Goal: Task Accomplishment & Management: Use online tool/utility

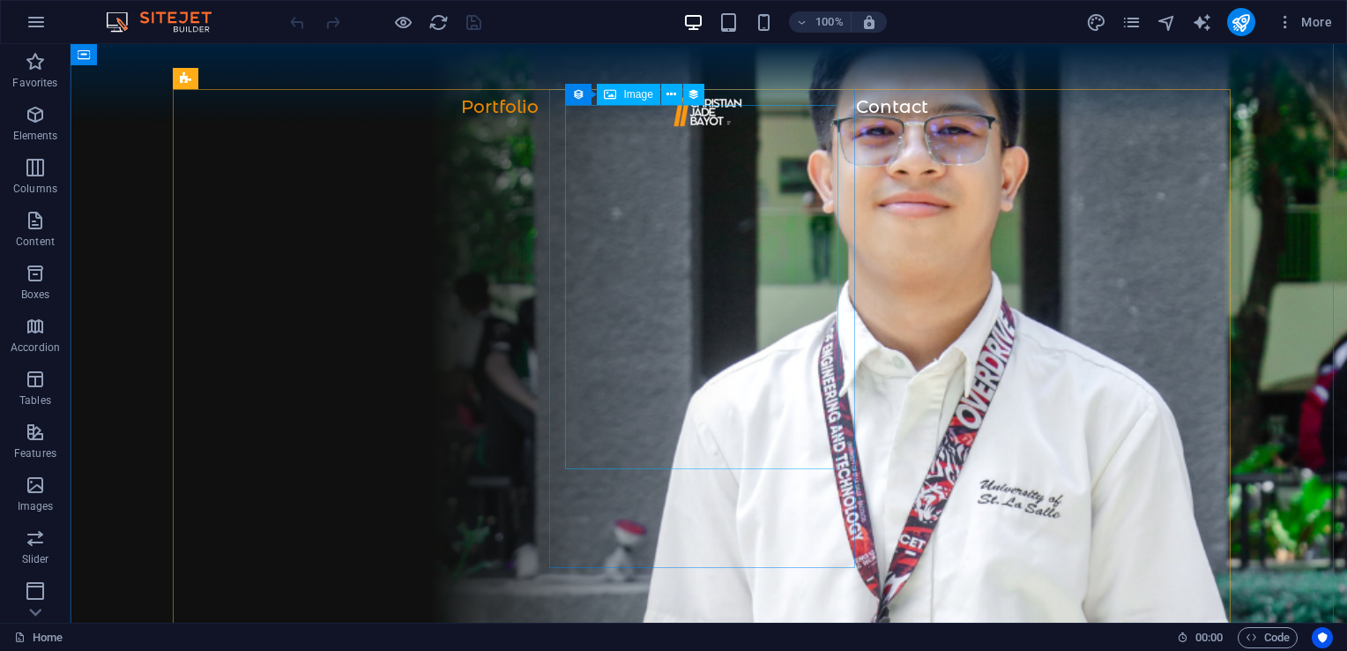
scroll to position [1372, 0]
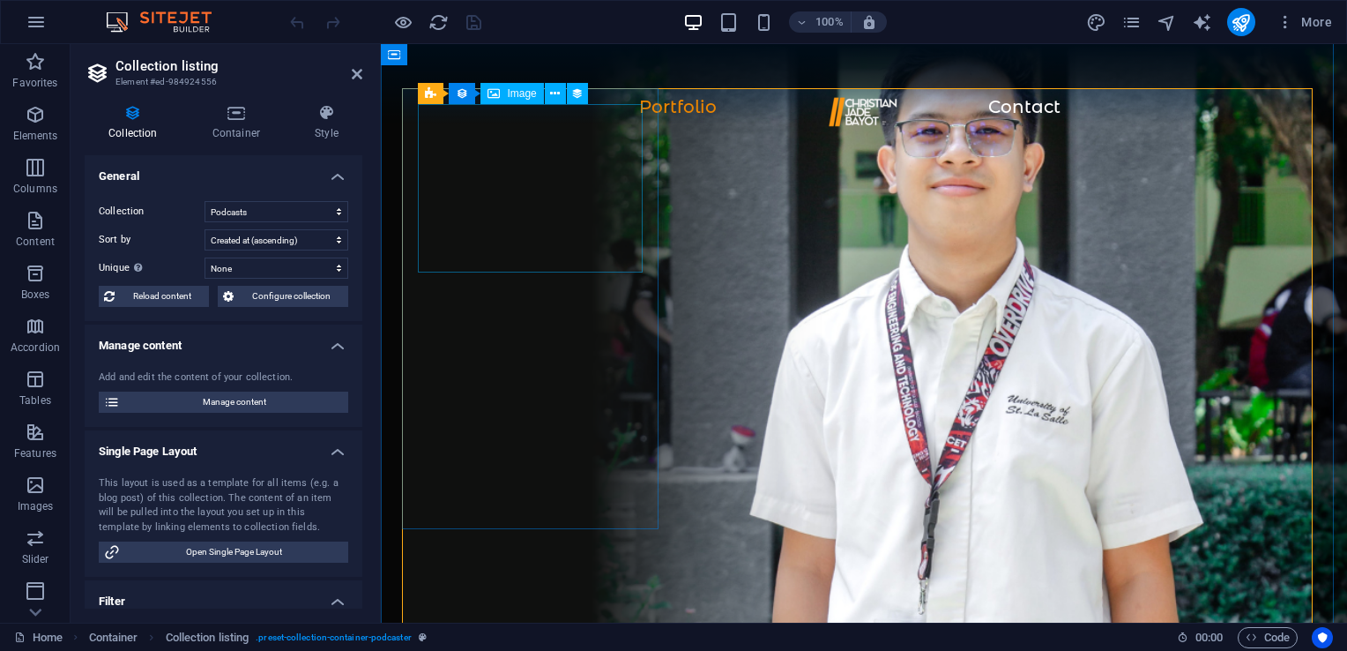
scroll to position [1897, 0]
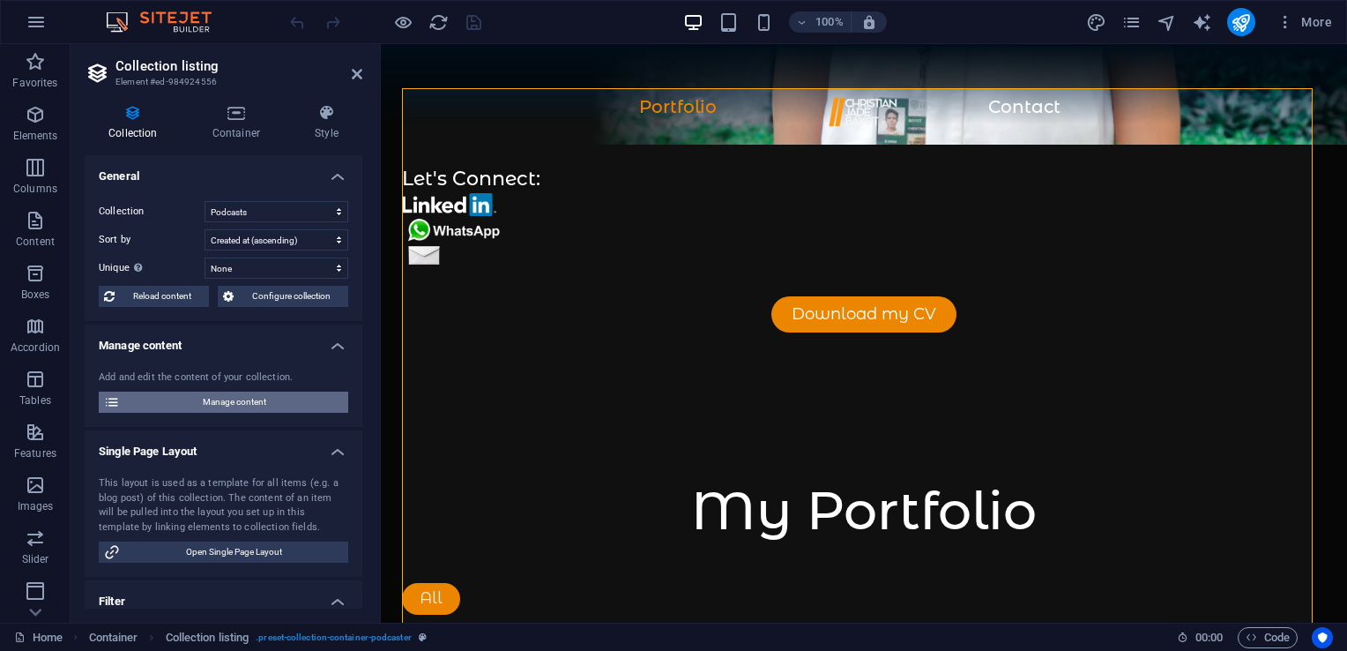
click at [244, 404] on span "Manage content" at bounding box center [234, 401] width 218 height 21
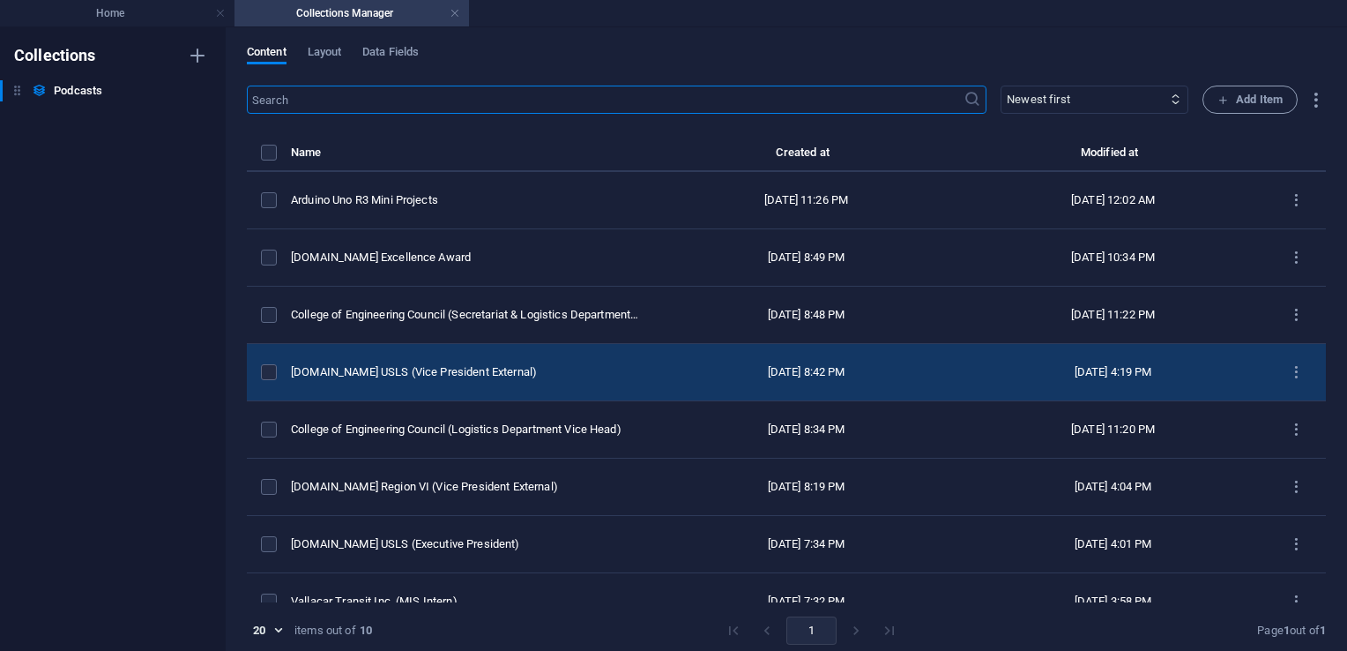
scroll to position [140, 0]
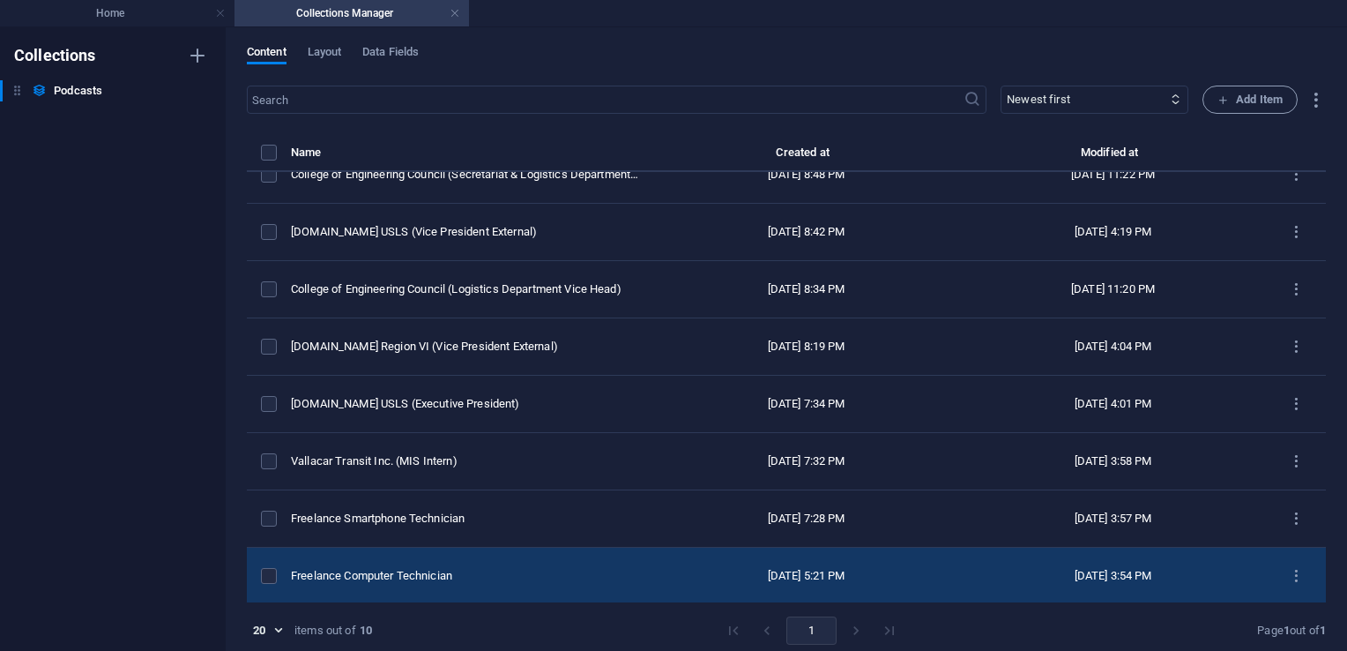
click at [550, 583] on td "Freelance Computer Technician" at bounding box center [472, 575] width 362 height 57
select select "Startup"
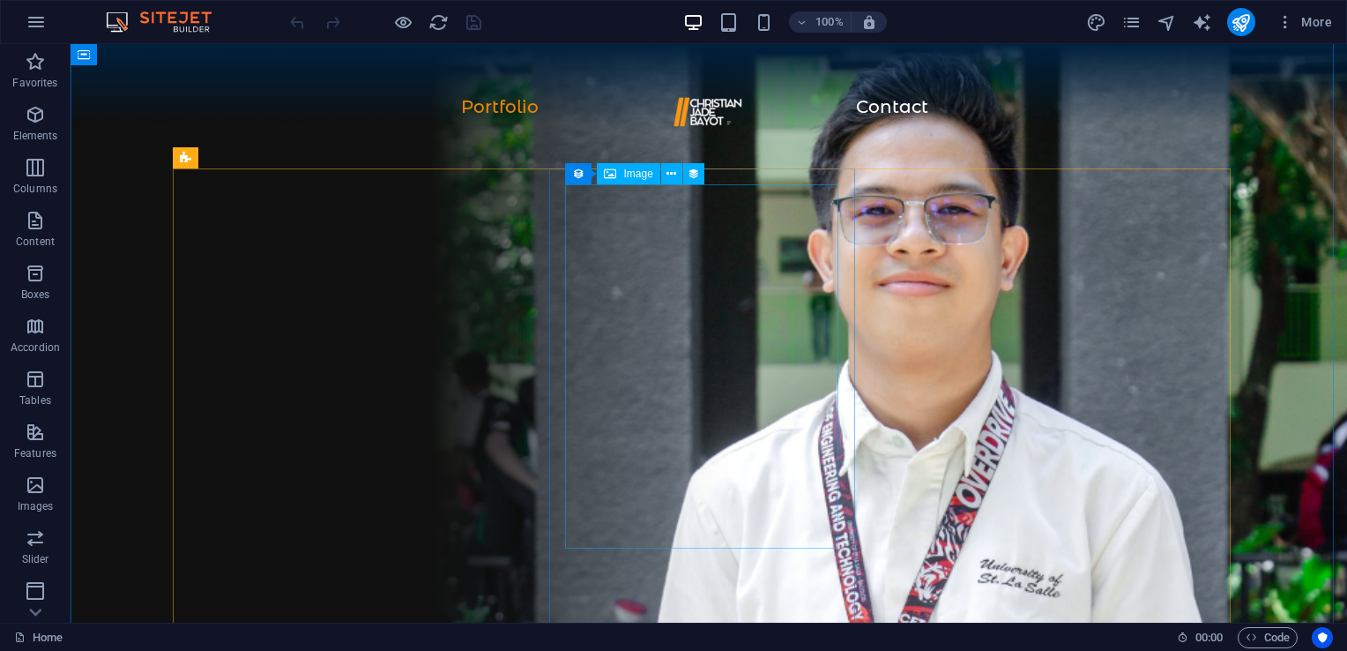
scroll to position [1292, 0]
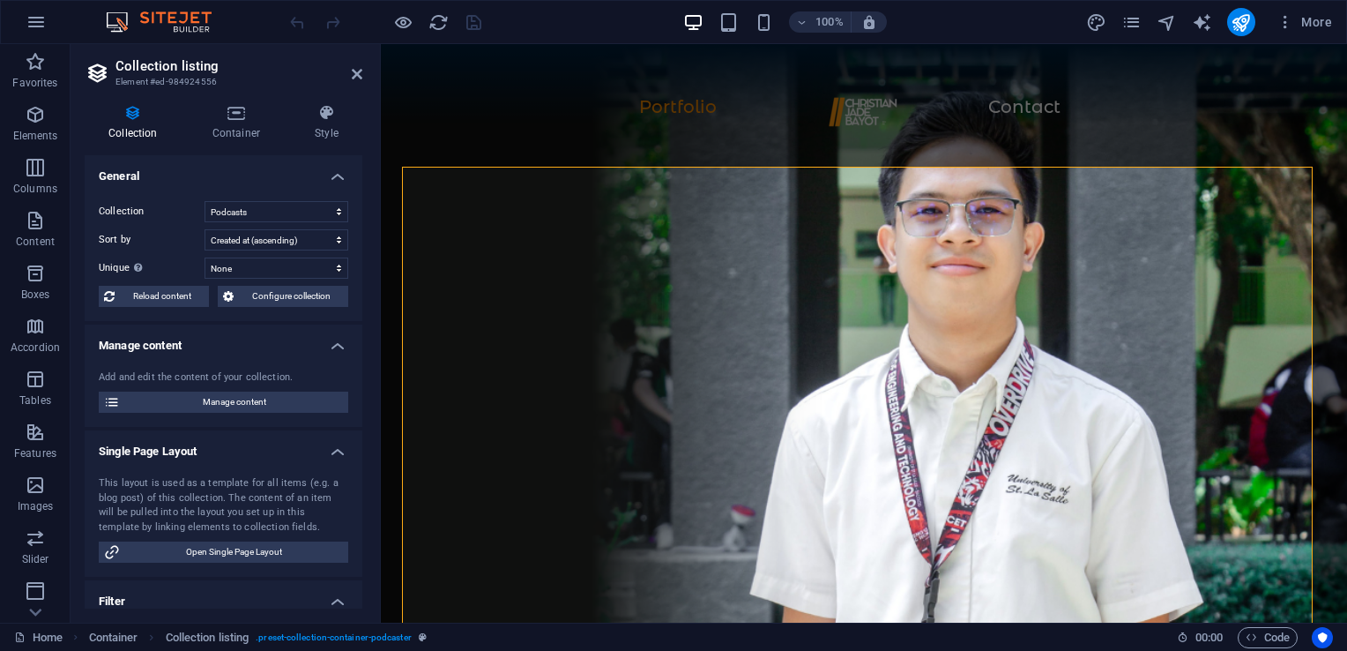
scroll to position [1818, 0]
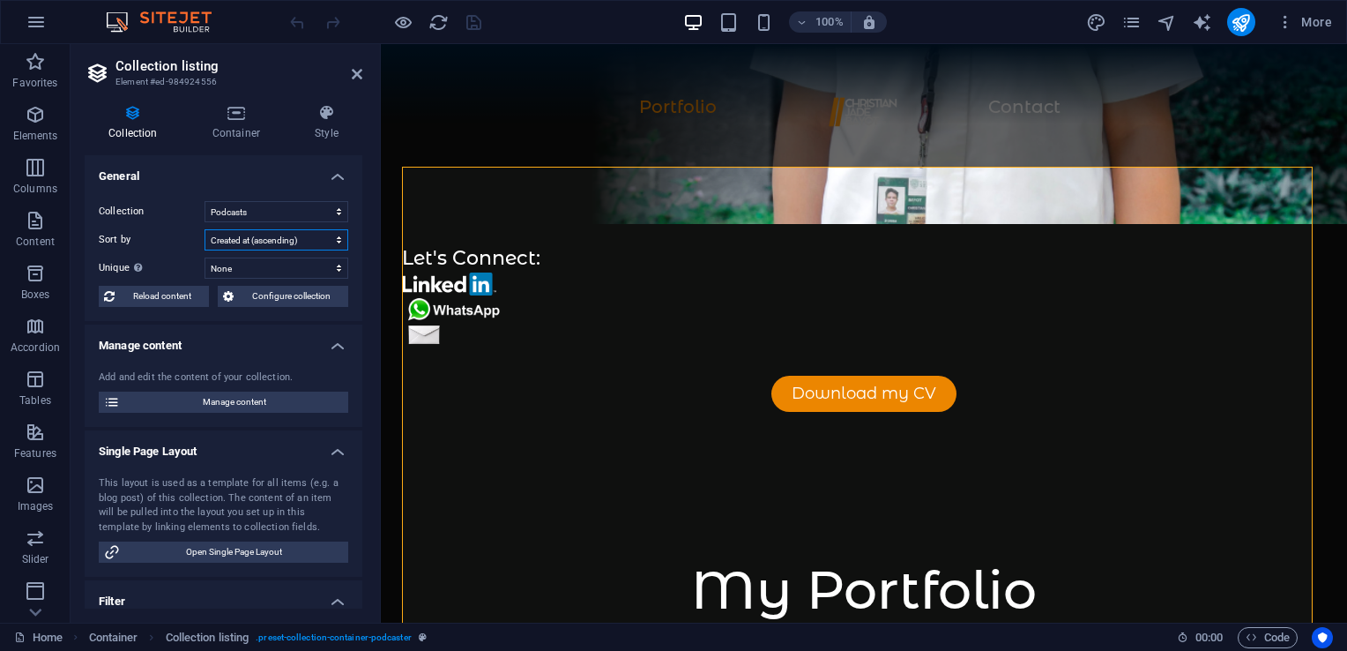
click at [335, 240] on select "Created at (ascending) Created at (descending) Updated at (ascending) Updated a…" at bounding box center [277, 239] width 144 height 21
select select "columns.podcast-date_ASC"
click at [205, 229] on select "Created at (ascending) Created at (descending) Updated at (ascending) Updated a…" at bounding box center [277, 239] width 144 height 21
click at [300, 234] on select "Created at (ascending) Created at (descending) Updated at (ascending) Updated a…" at bounding box center [277, 239] width 144 height 21
click at [171, 209] on label "Collection" at bounding box center [152, 211] width 106 height 21
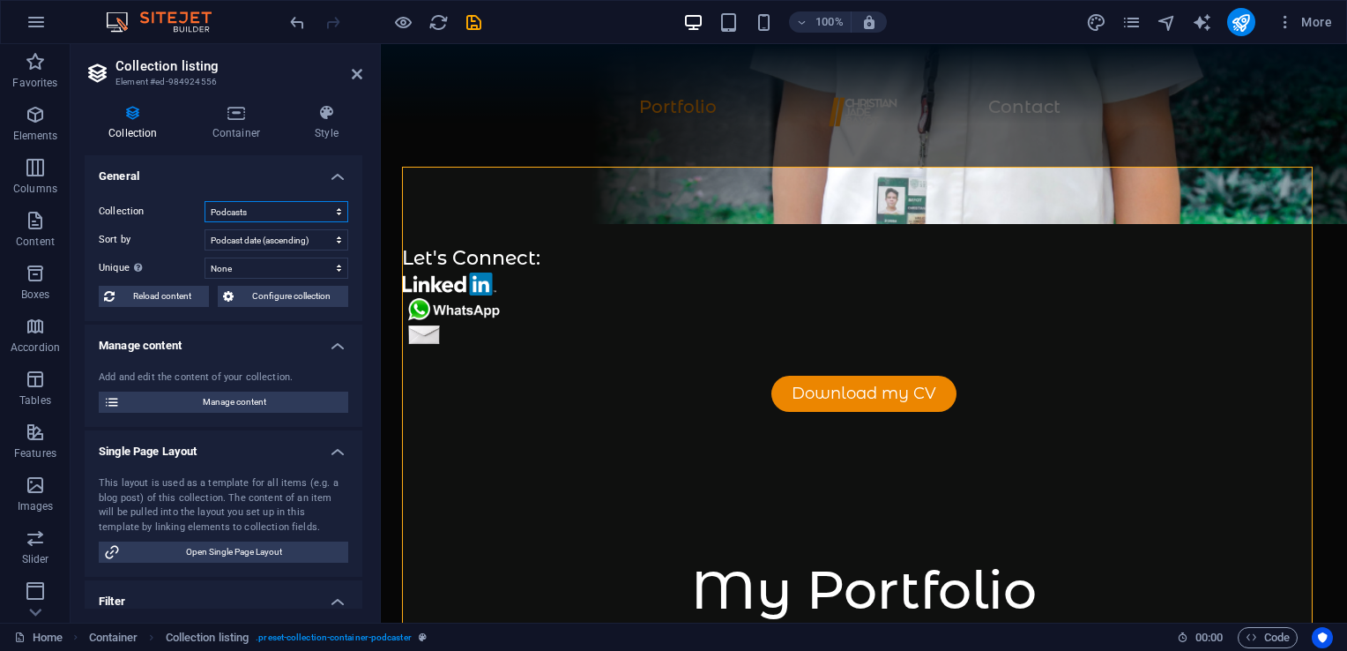
click at [205, 209] on select "Podcasts" at bounding box center [277, 211] width 144 height 21
click at [257, 207] on select "Podcasts" at bounding box center [277, 211] width 144 height 21
click at [205, 201] on select "Podcasts" at bounding box center [277, 211] width 144 height 21
click at [473, 19] on icon "save" at bounding box center [474, 22] width 20 height 20
checkbox input "false"
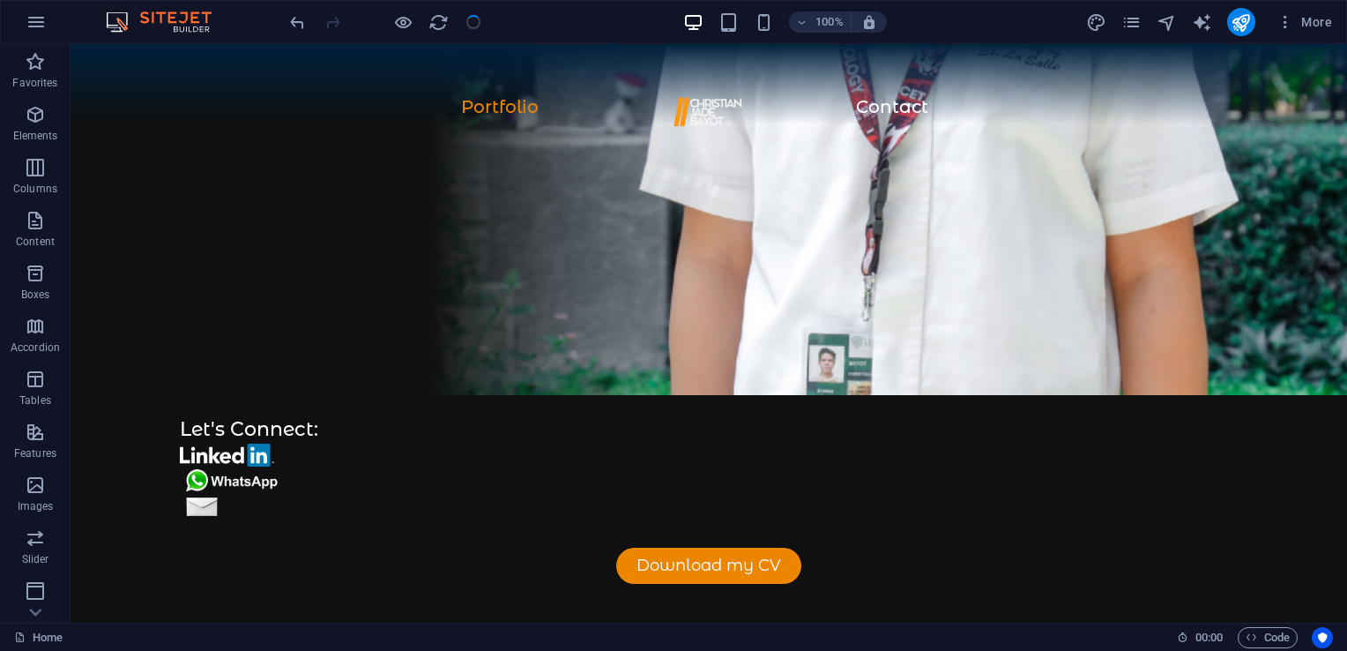
scroll to position [1292, 0]
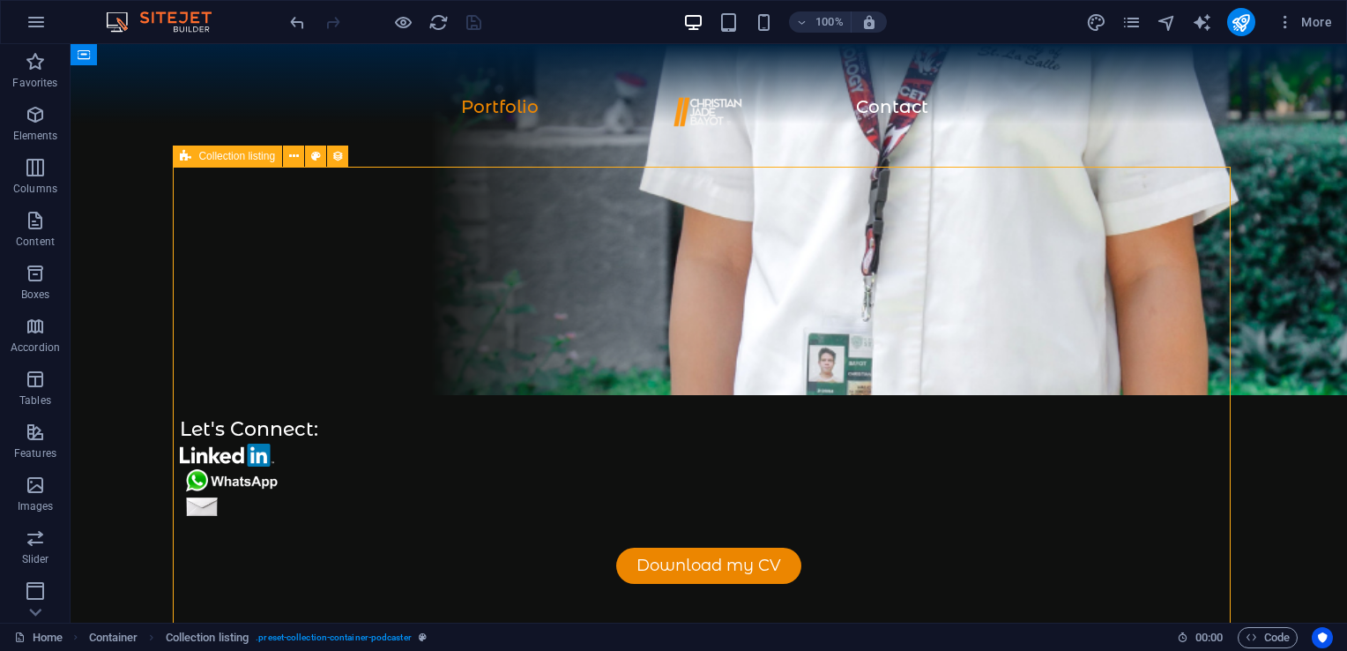
select select "columns.podcast-date_ASC"
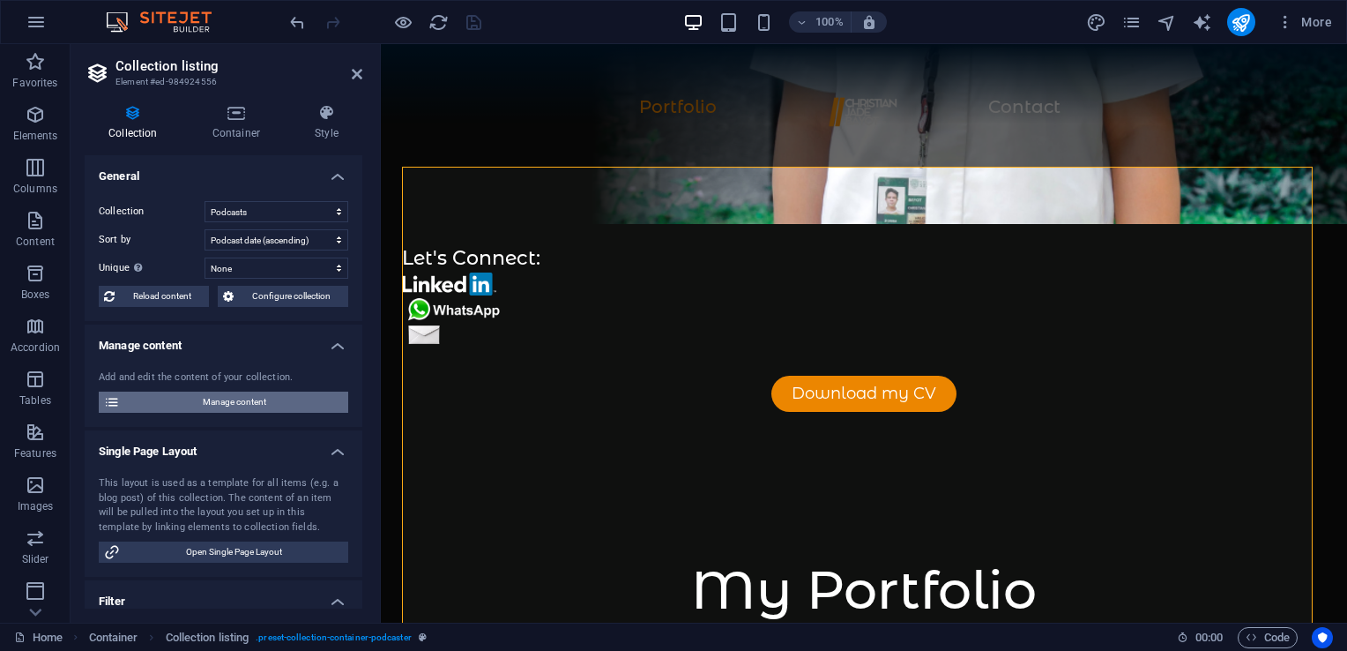
click at [254, 397] on span "Manage content" at bounding box center [234, 401] width 218 height 21
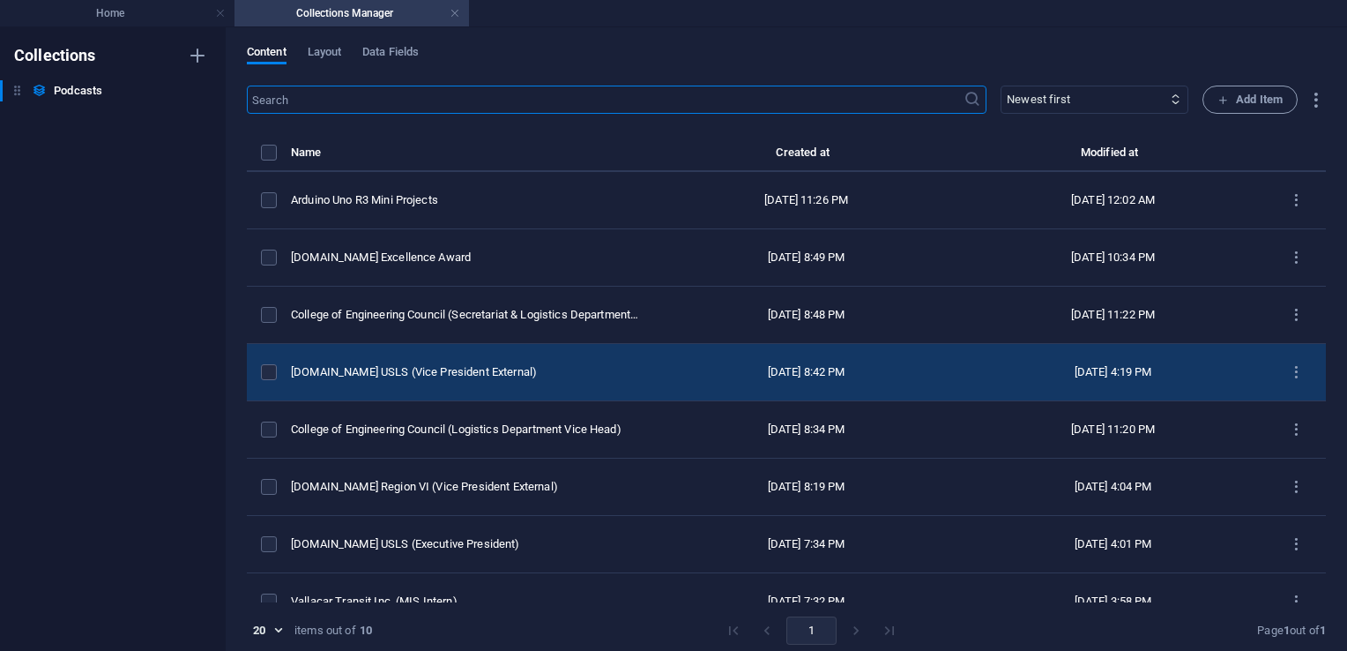
scroll to position [140, 0]
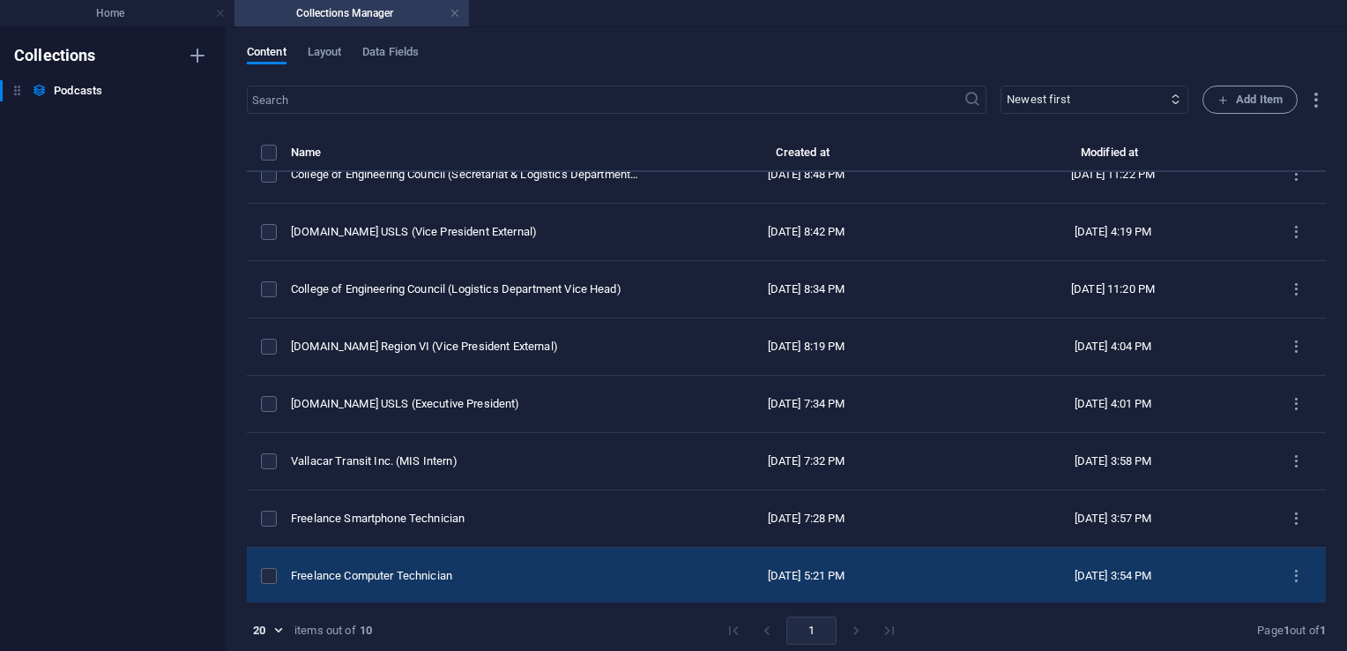
click at [622, 578] on div "Freelance Computer Technician" at bounding box center [465, 576] width 348 height 16
select select "Startup"
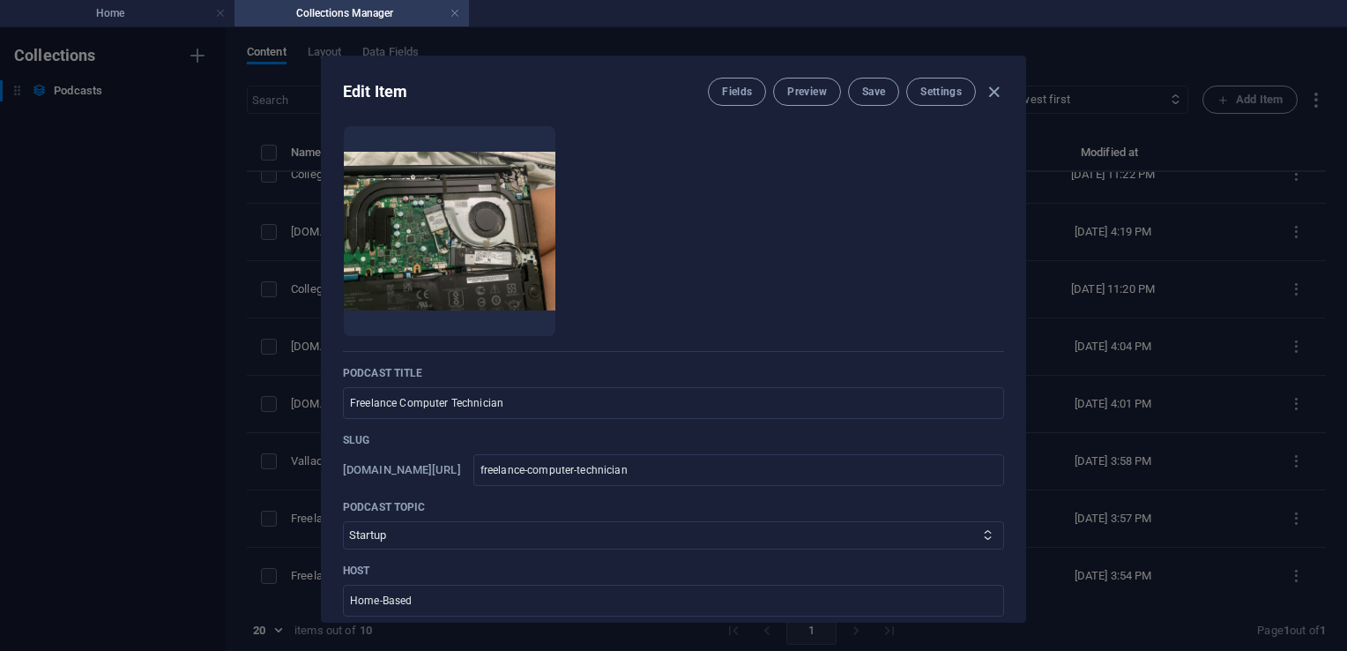
scroll to position [0, 0]
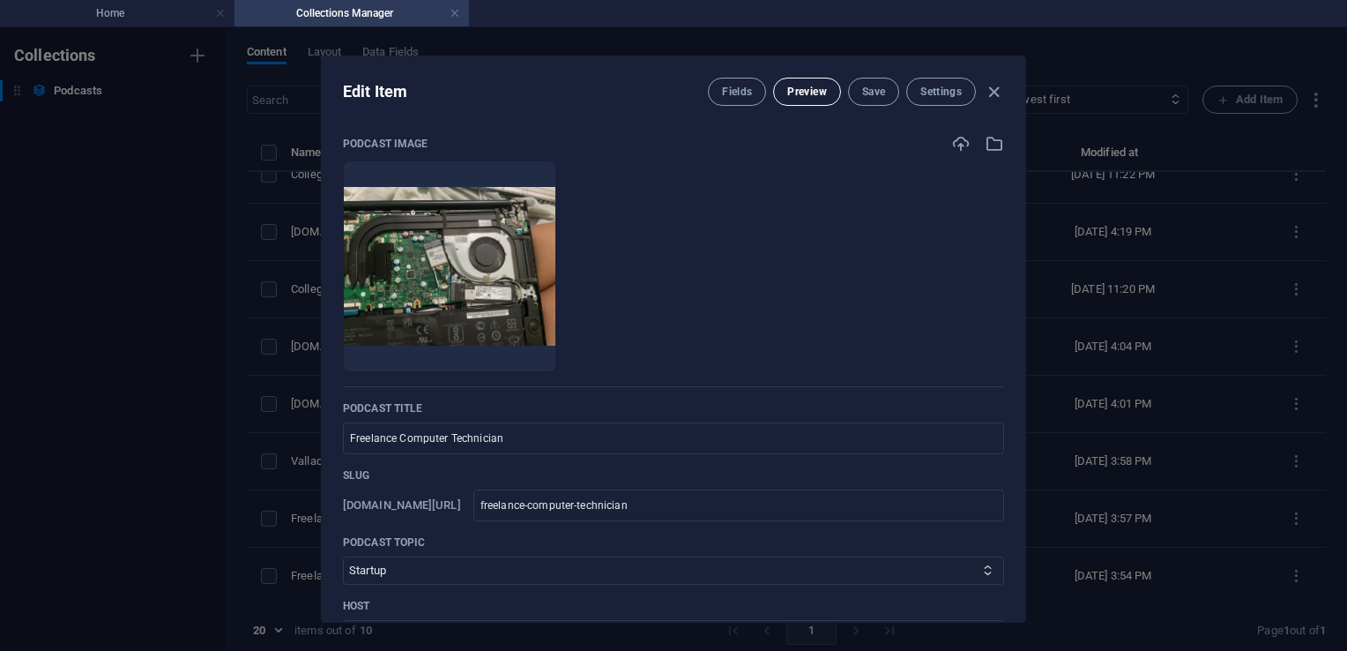
click at [804, 90] on span "Preview" at bounding box center [806, 92] width 39 height 14
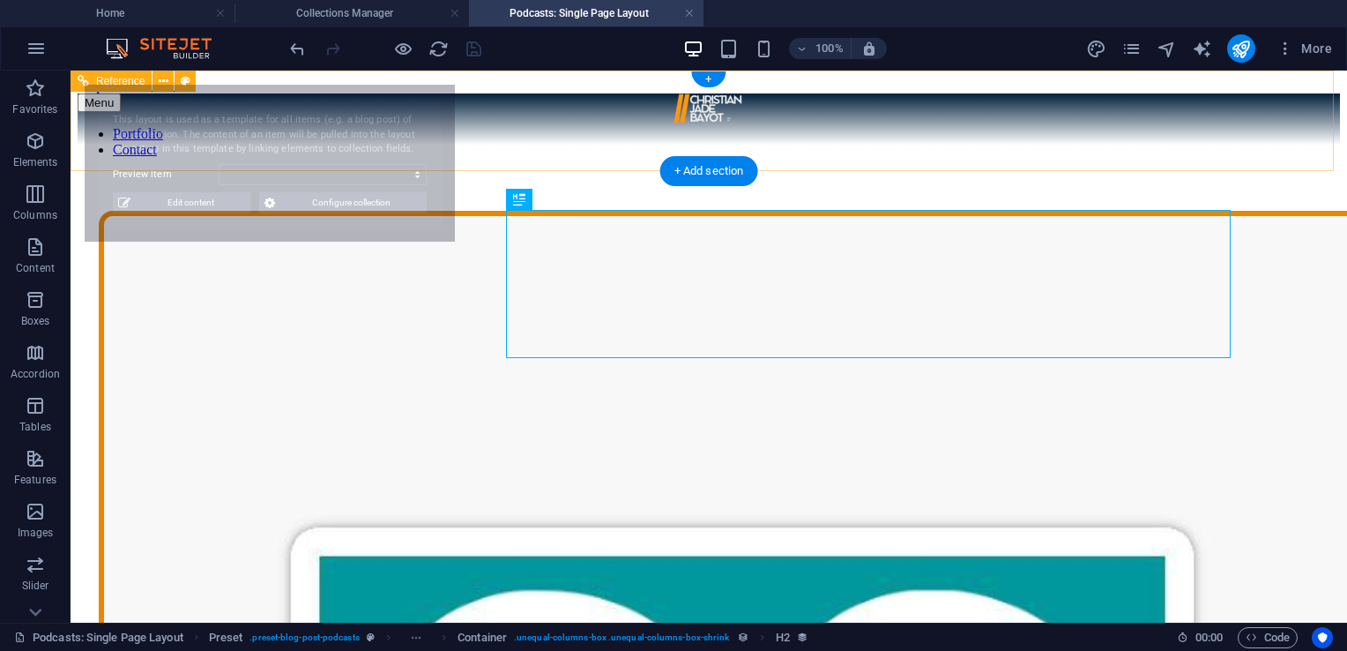
select select "68d8c655804c4166b008707a"
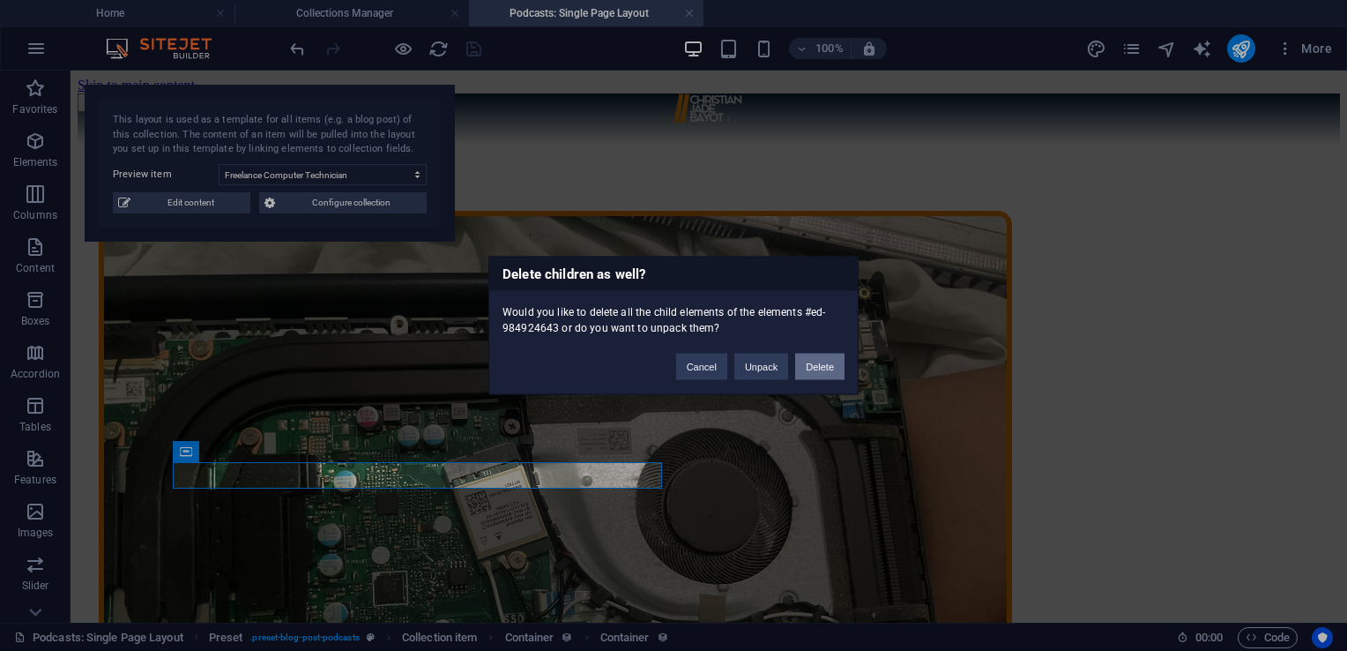
click at [812, 363] on button "Delete" at bounding box center [819, 367] width 49 height 26
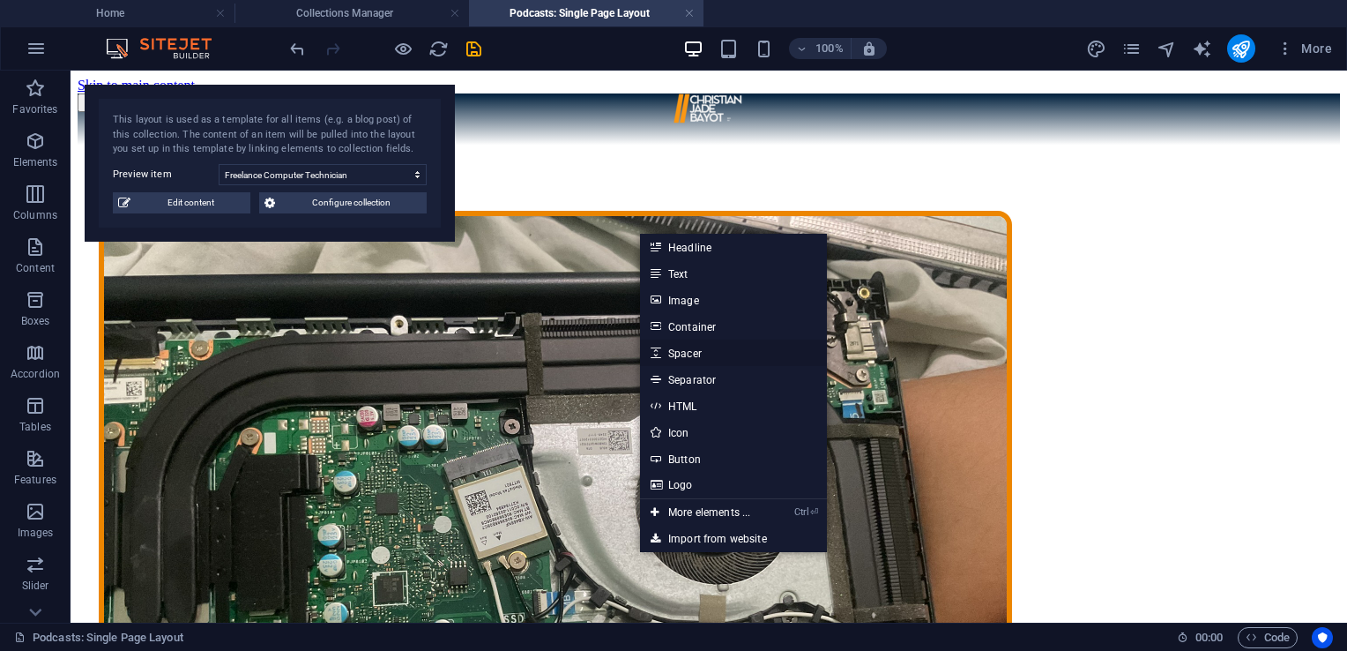
click at [691, 354] on link "Spacer" at bounding box center [733, 352] width 187 height 26
select select "px"
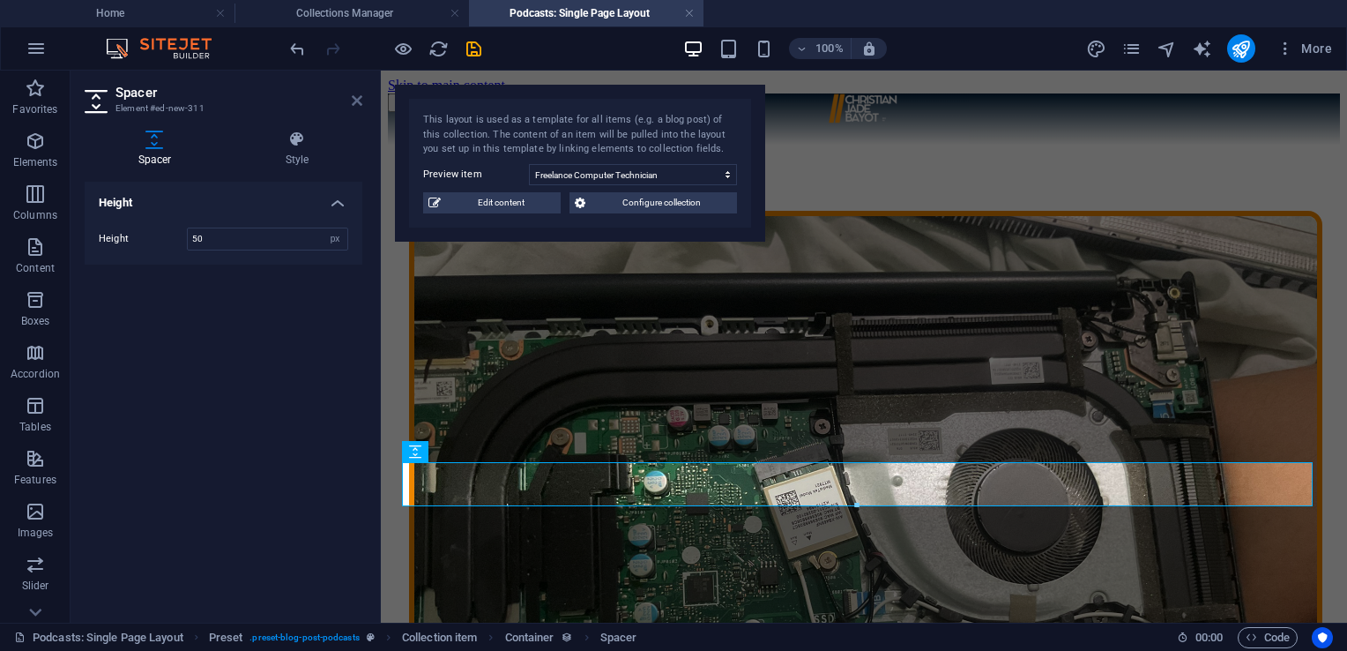
click at [354, 100] on icon at bounding box center [357, 100] width 11 height 14
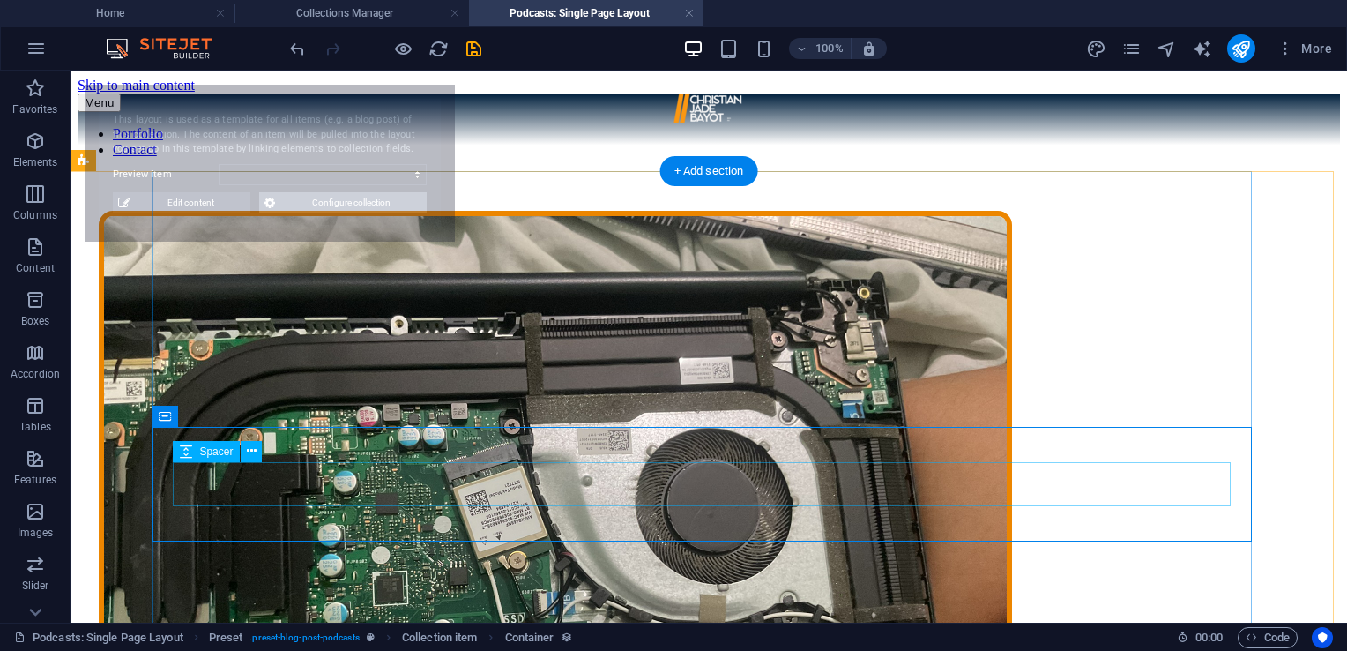
select select "68e13ca4aaa7dae3ae0714f2"
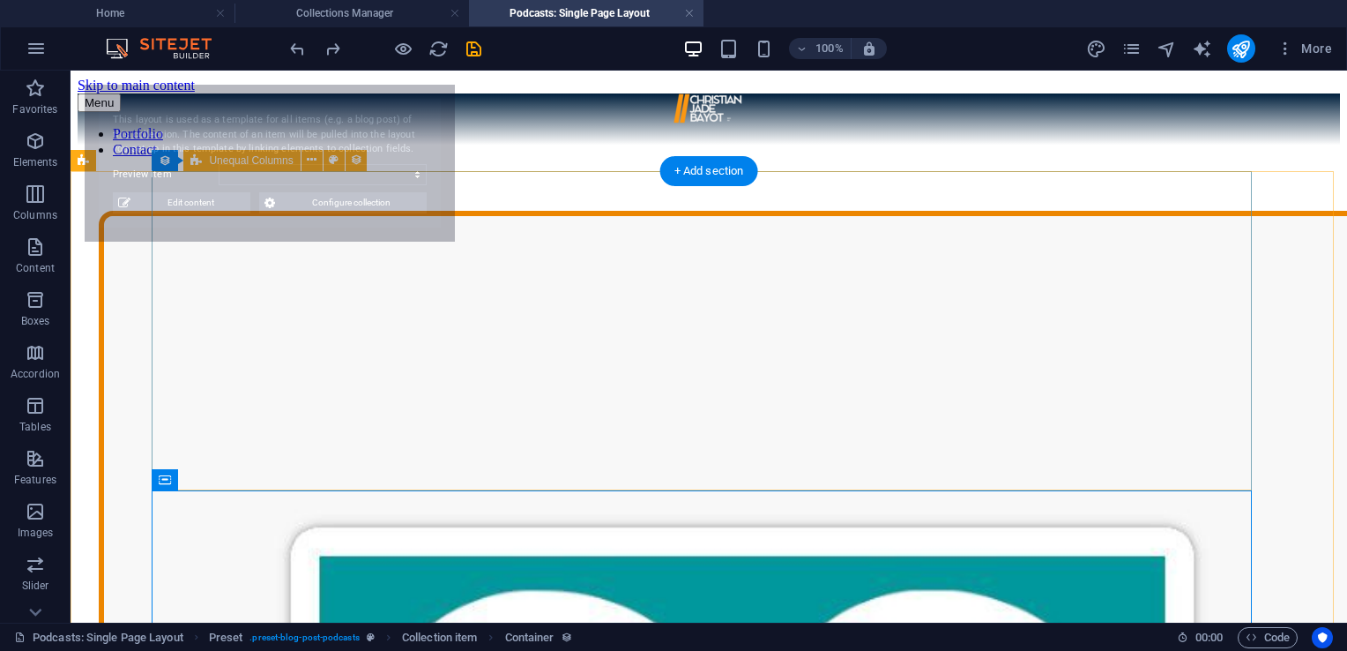
select select "68e13ca4aaa7dae3ae0714f2"
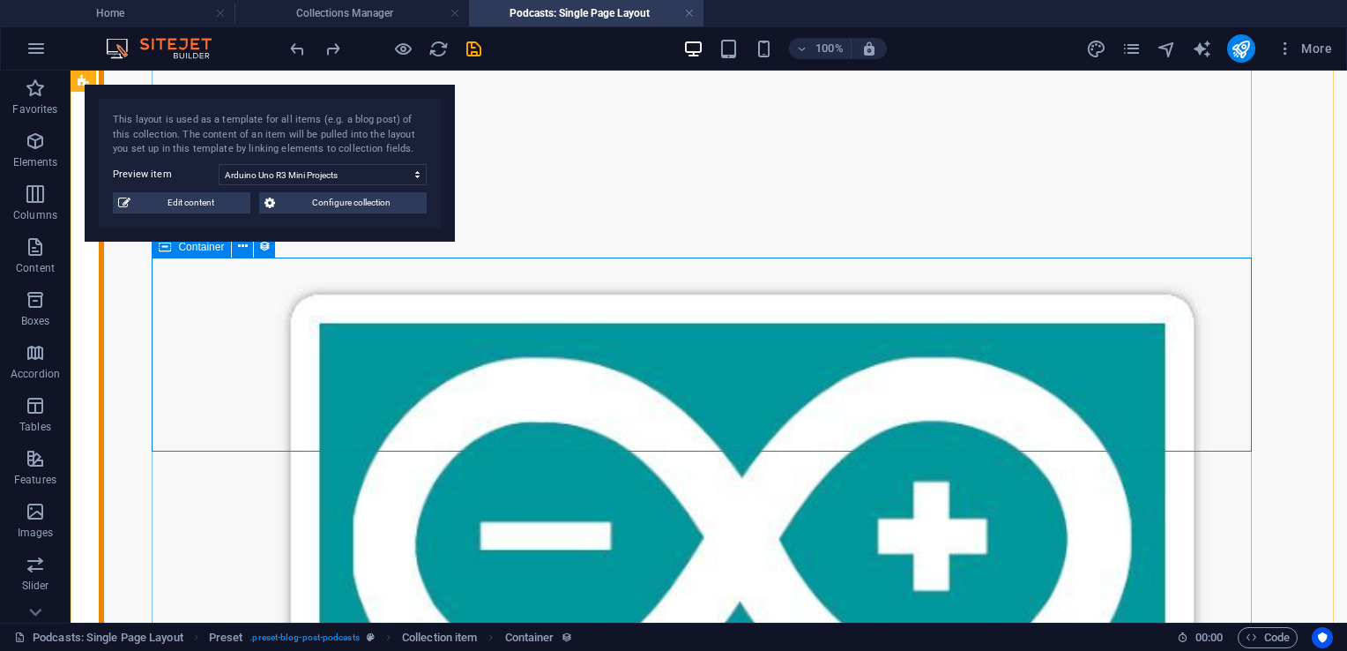
scroll to position [233, 0]
click at [300, 48] on icon "undo" at bounding box center [297, 49] width 20 height 20
click at [357, 175] on select "Arduino Uno R3 Mini Projects ICpEP.se Excellence Award College of Engineering C…" at bounding box center [323, 174] width 208 height 21
select select "68d8c655804c4166b008707a"
click at [219, 164] on select "Arduino Uno R3 Mini Projects ICpEP.se Excellence Award College of Engineering C…" at bounding box center [323, 174] width 208 height 21
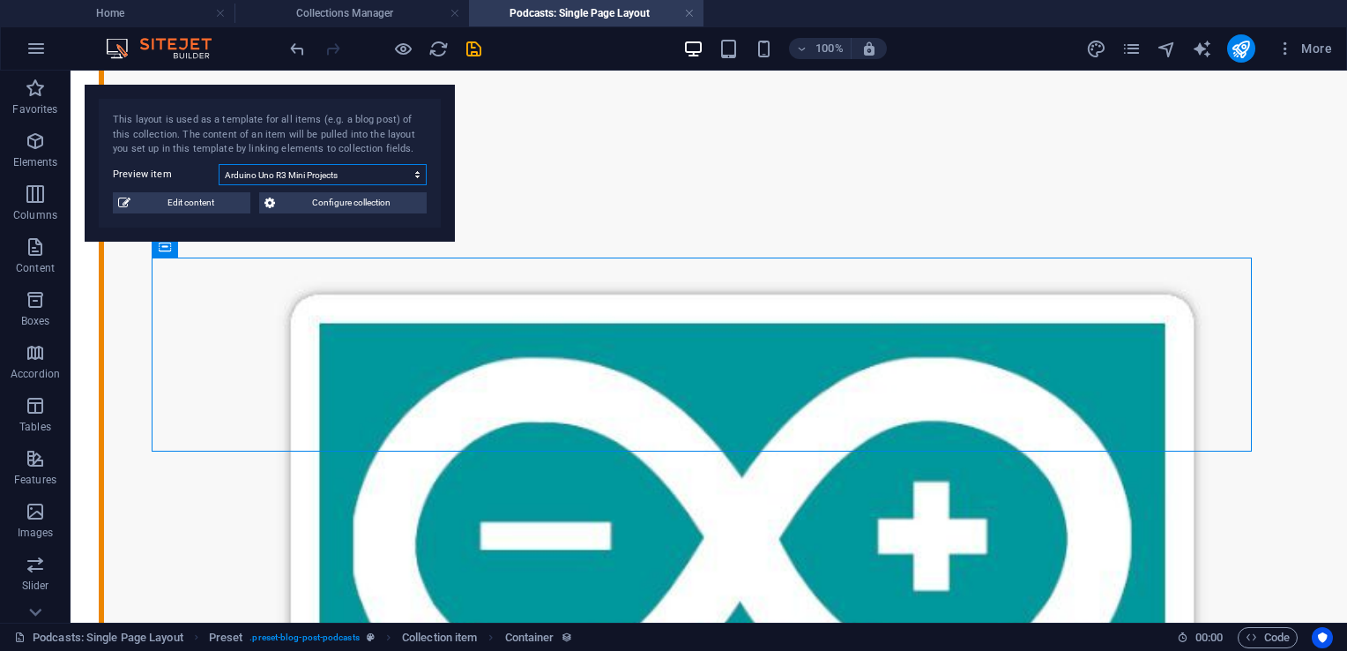
click at [380, 175] on select "Arduino Uno R3 Mini Projects ICpEP.se Excellence Award College of Engineering C…" at bounding box center [323, 174] width 208 height 21
select select "68d8c655804c4166b008707a"
click at [219, 164] on select "Arduino Uno R3 Mini Projects ICpEP.se Excellence Award College of Engineering C…" at bounding box center [323, 174] width 208 height 21
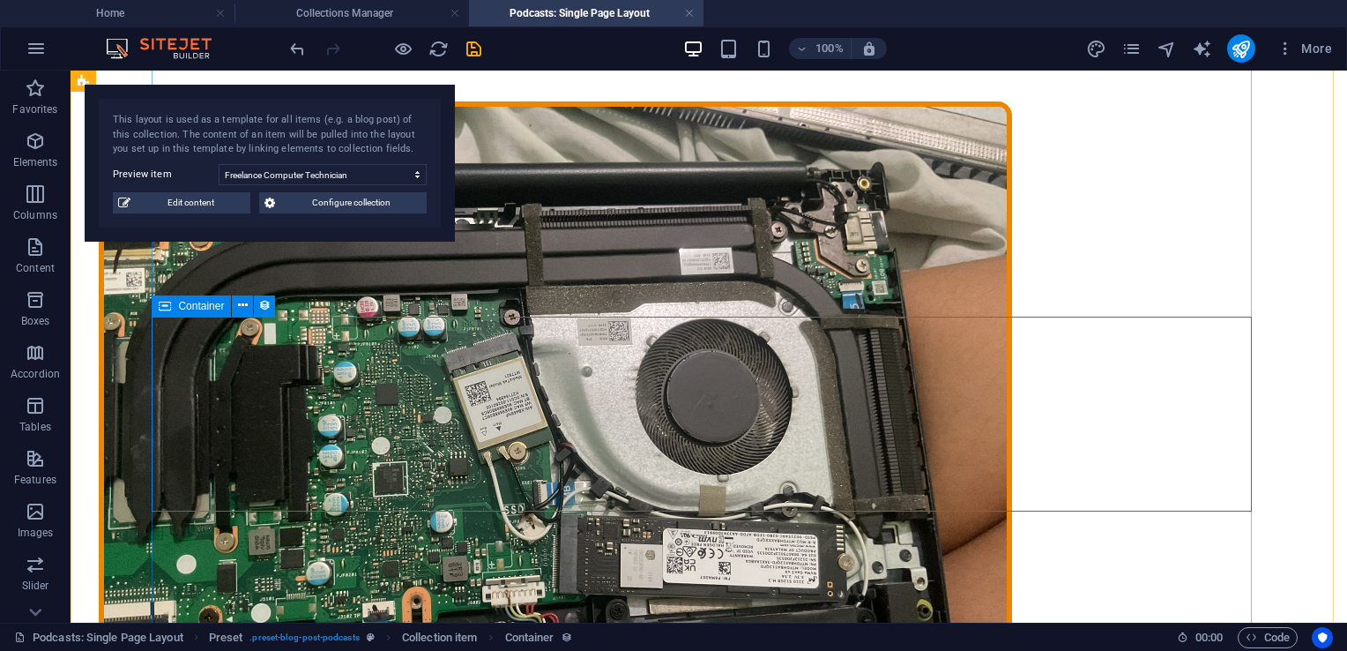
scroll to position [14, 0]
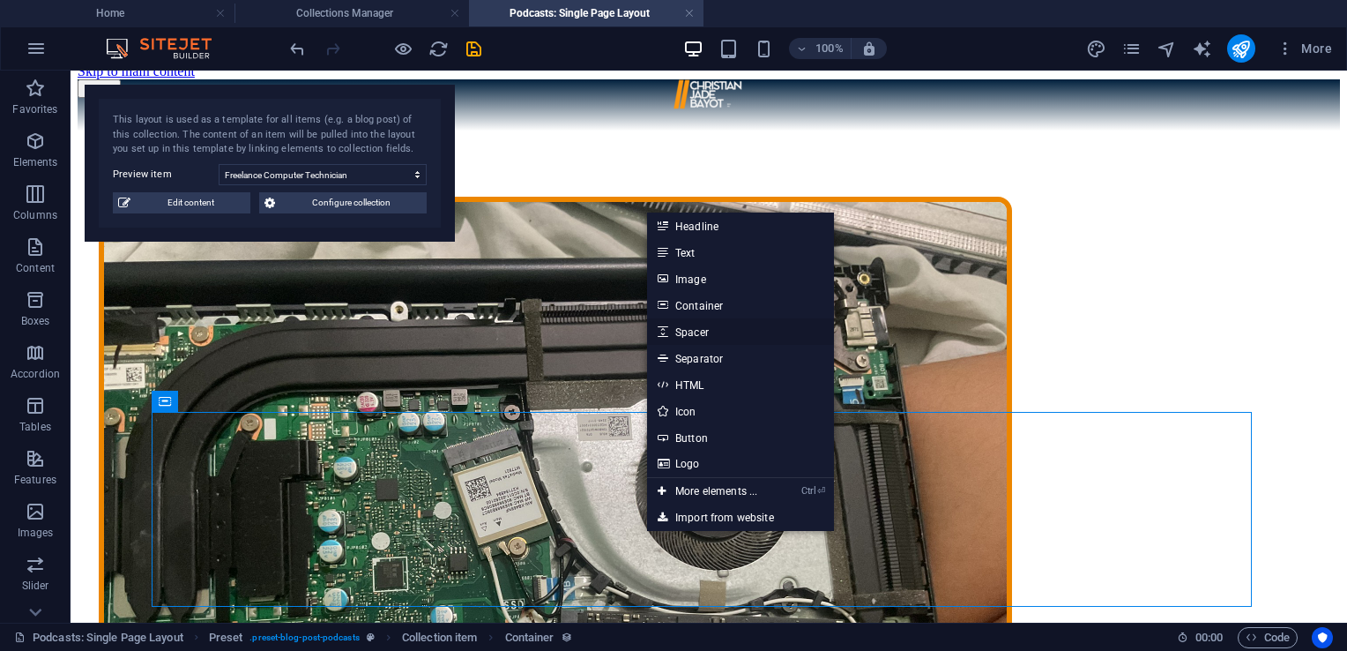
click at [689, 333] on link "Spacer" at bounding box center [740, 331] width 187 height 26
select select "px"
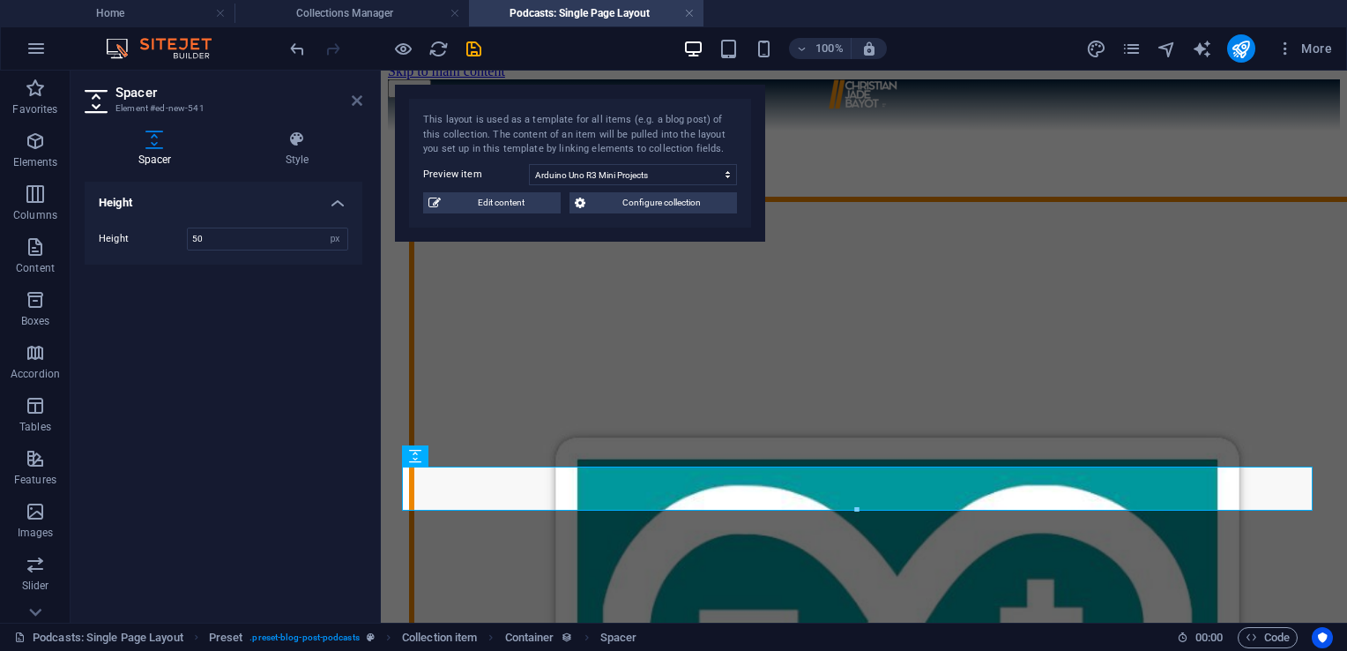
click at [358, 97] on icon at bounding box center [357, 100] width 11 height 14
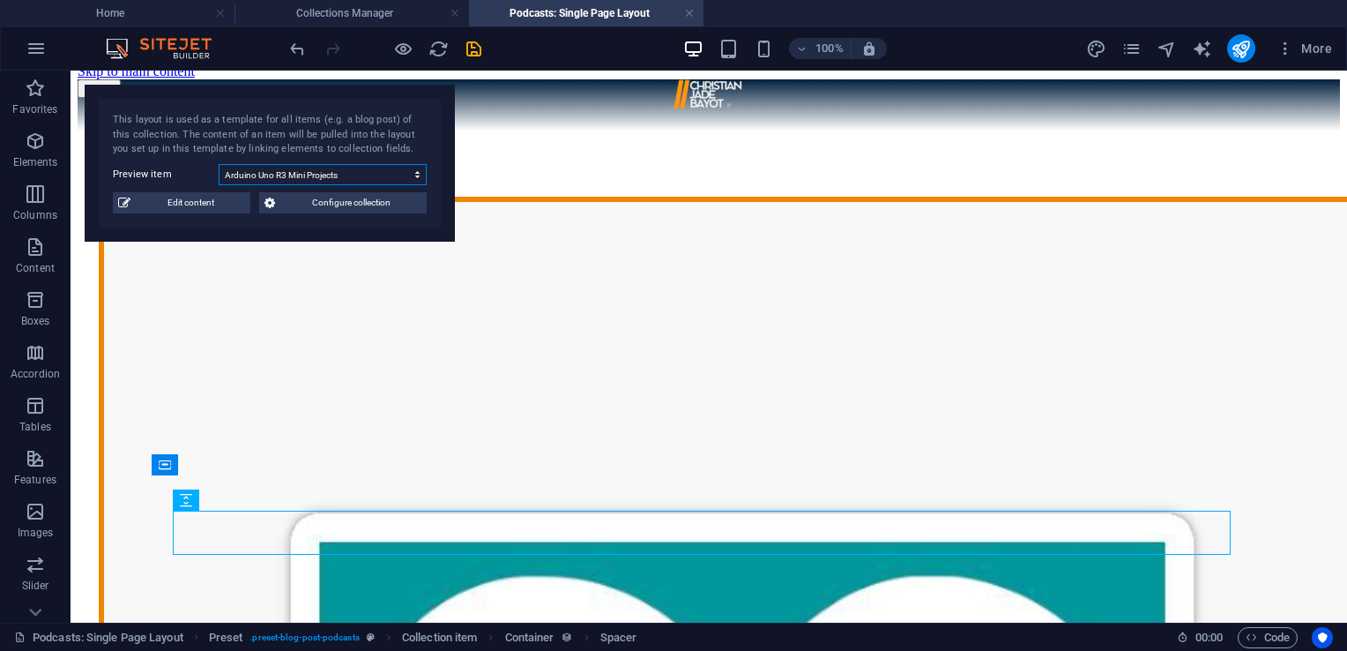
click at [358, 177] on select "Arduino Uno R3 Mini Projects ICpEP.se Excellence Award College of Engineering C…" at bounding box center [323, 174] width 208 height 21
click at [219, 164] on select "Arduino Uno R3 Mini Projects ICpEP.se Excellence Award College of Engineering C…" at bounding box center [323, 174] width 208 height 21
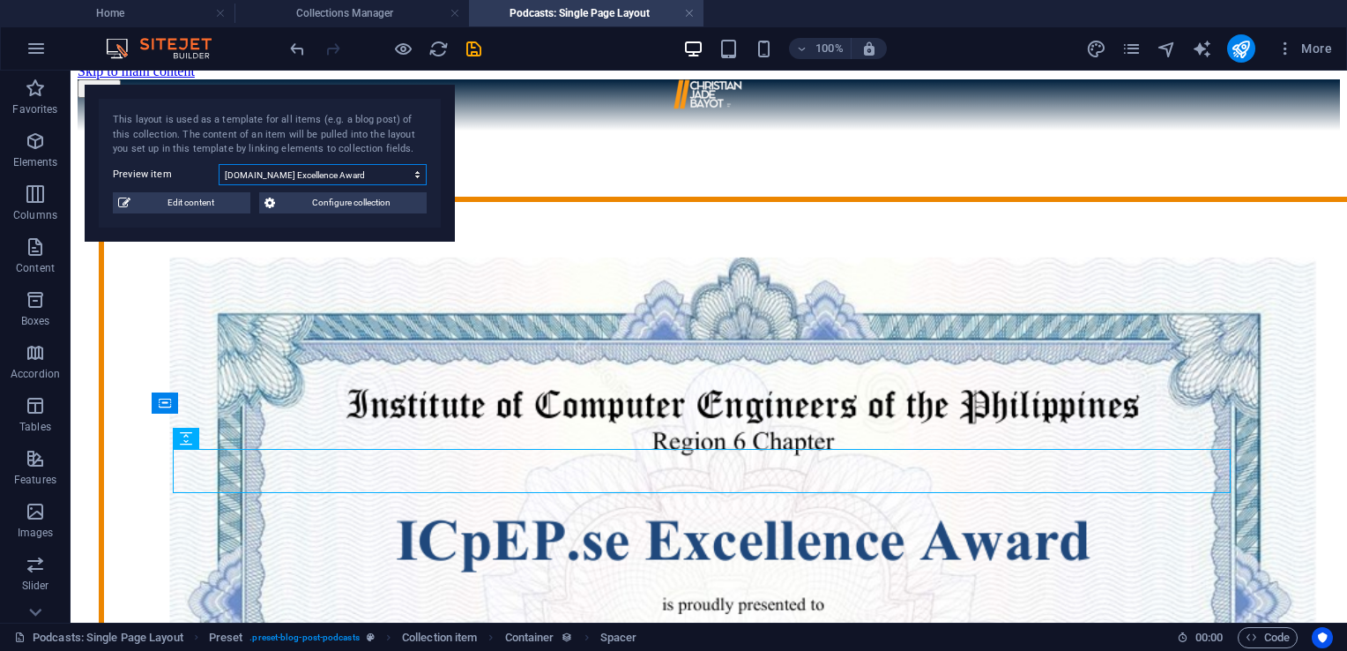
click at [339, 171] on select "Arduino Uno R3 Mini Projects ICpEP.se Excellence Award College of Engineering C…" at bounding box center [323, 174] width 208 height 21
select select "68d8c655804c4166b008707b"
click at [219, 164] on select "Arduino Uno R3 Mini Projects ICpEP.se Excellence Award College of Engineering C…" at bounding box center [323, 174] width 208 height 21
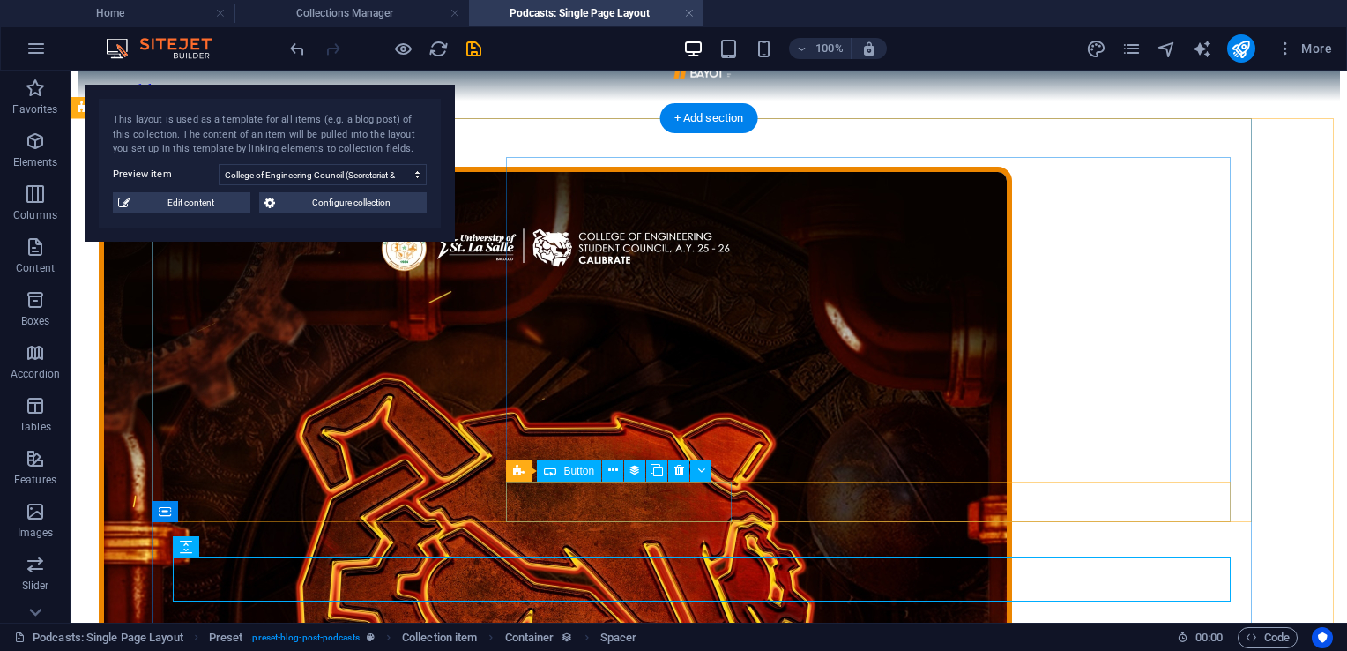
scroll to position [39, 0]
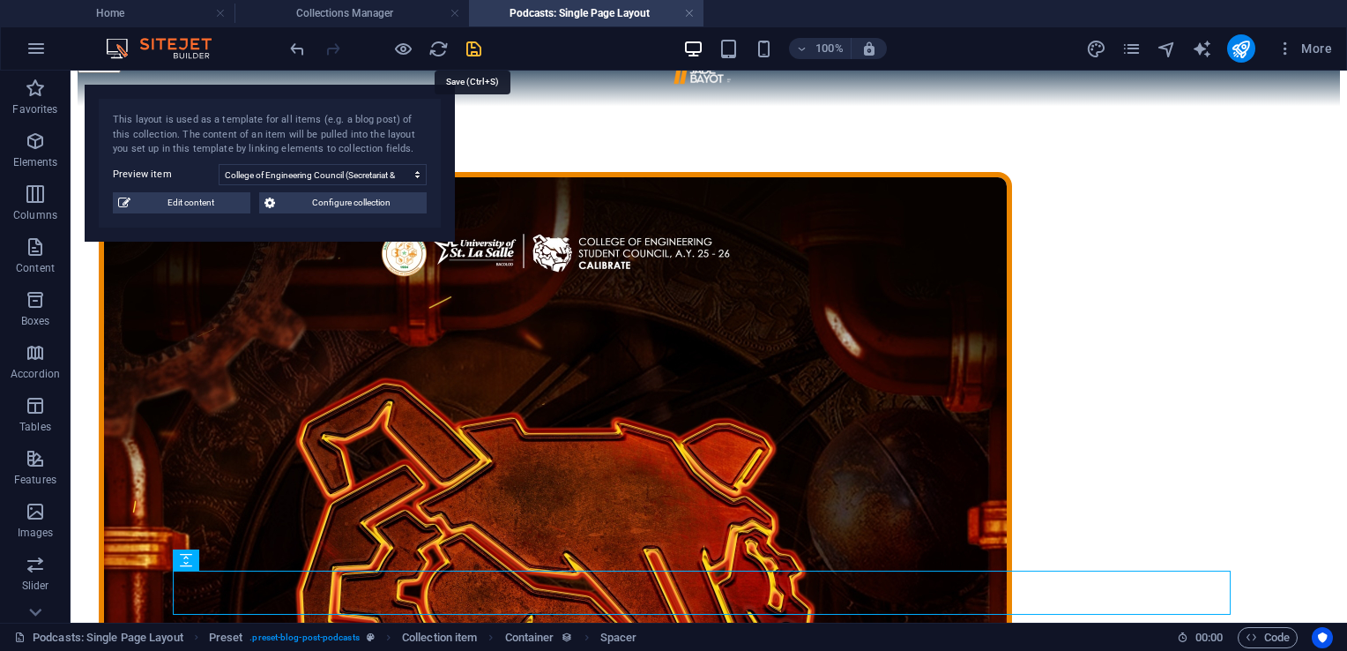
click at [473, 48] on icon "save" at bounding box center [474, 49] width 20 height 20
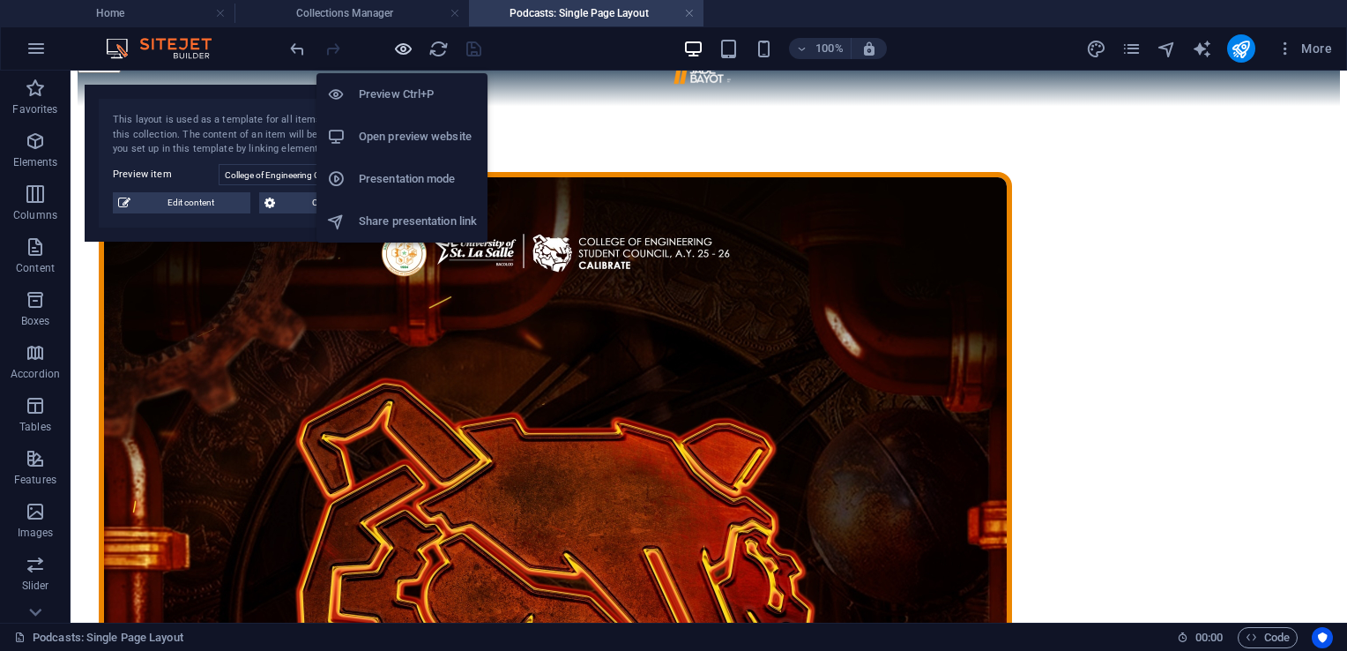
click at [401, 48] on icon "button" at bounding box center [403, 49] width 20 height 20
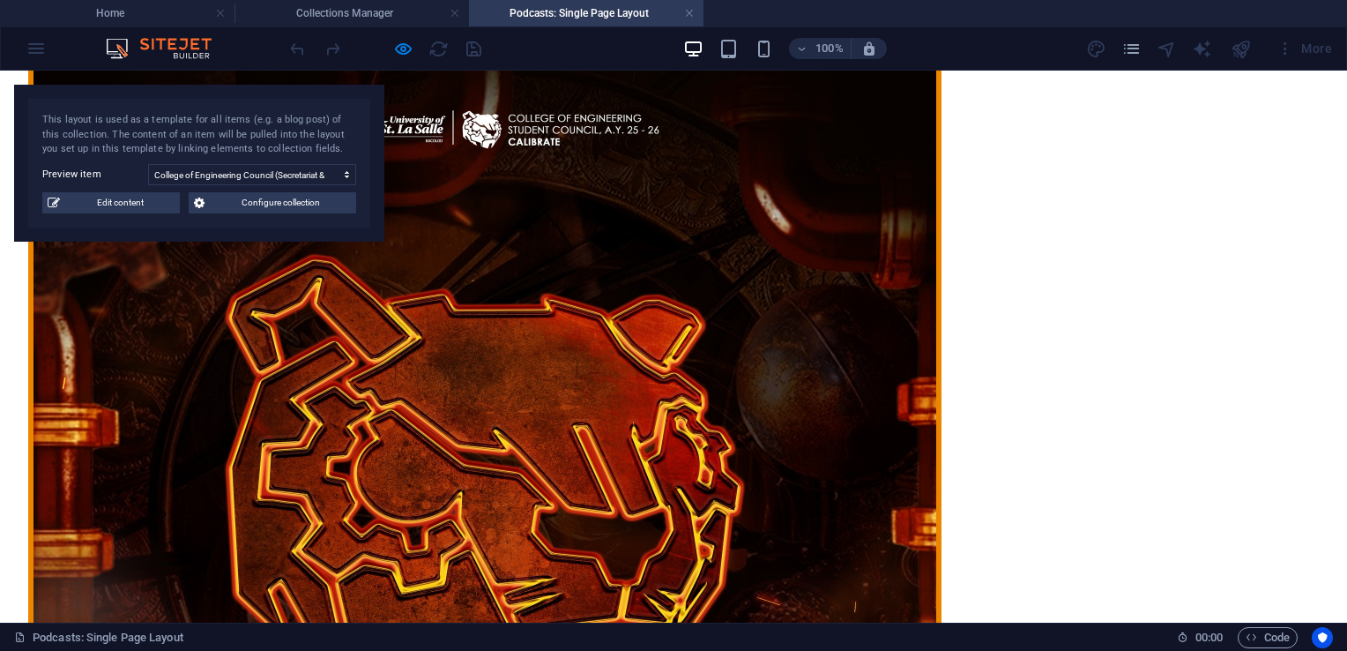
scroll to position [113, 0]
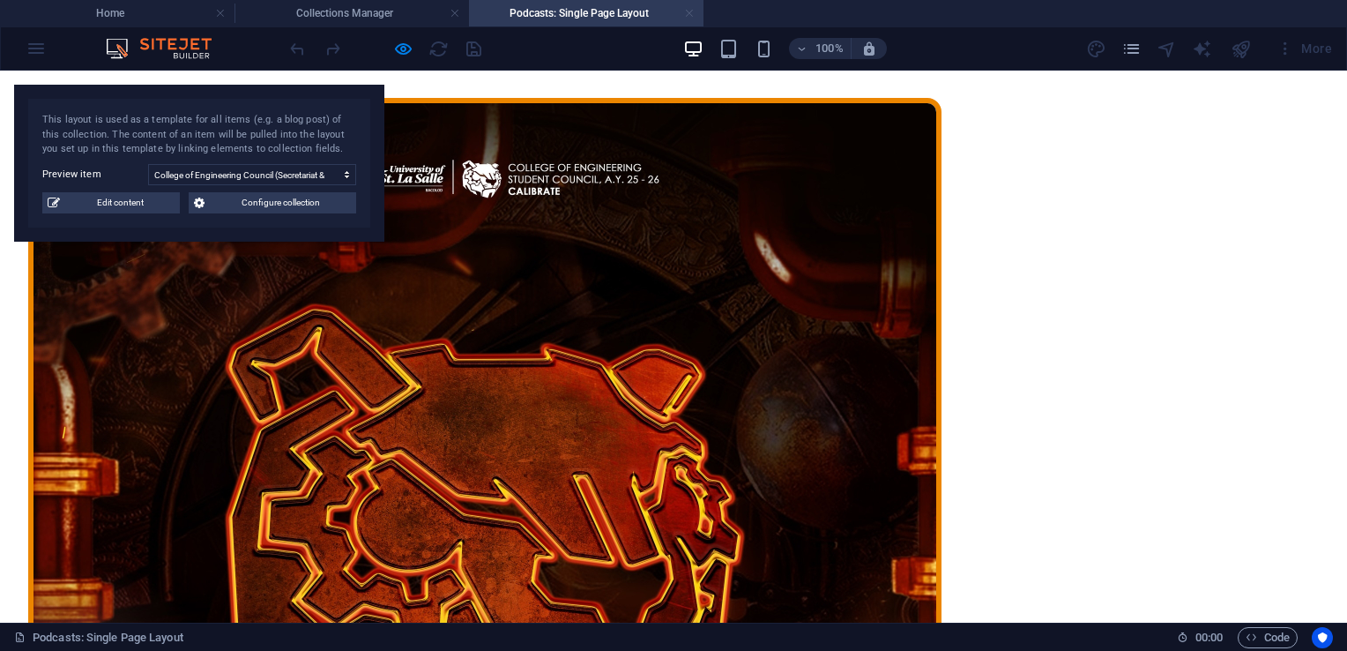
click at [686, 19] on link at bounding box center [689, 13] width 11 height 17
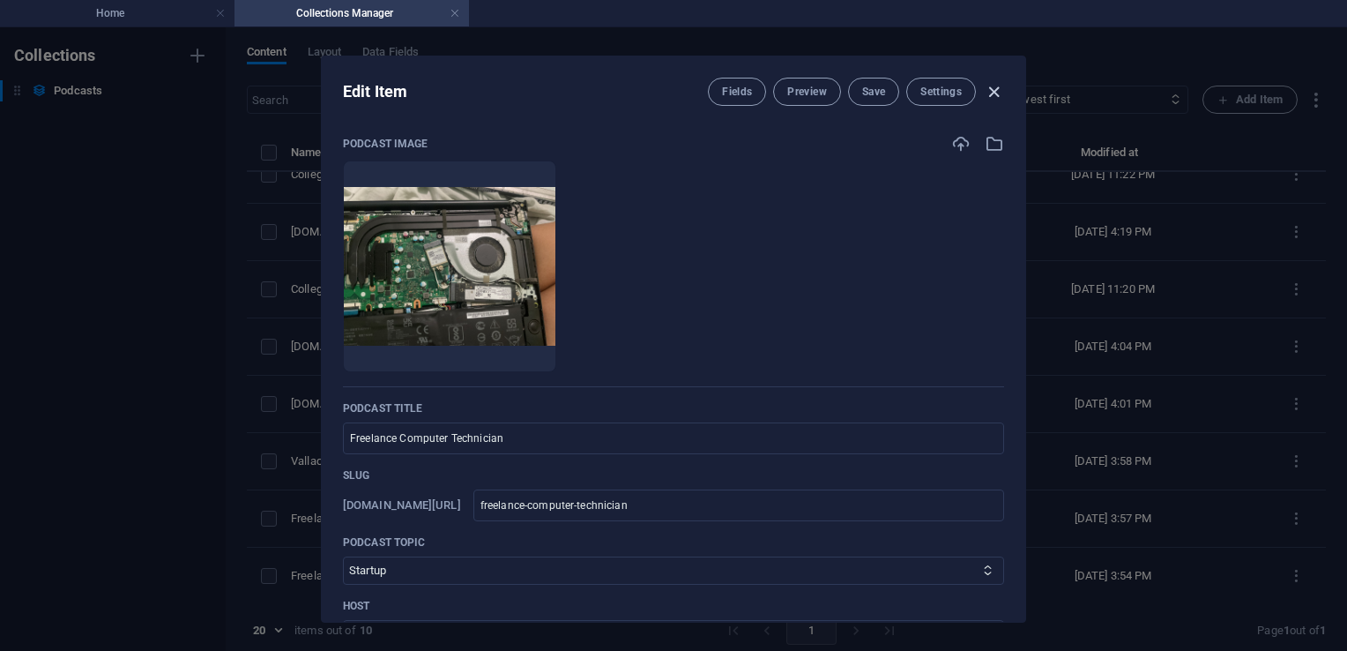
click at [995, 93] on icon "button" at bounding box center [994, 92] width 20 height 20
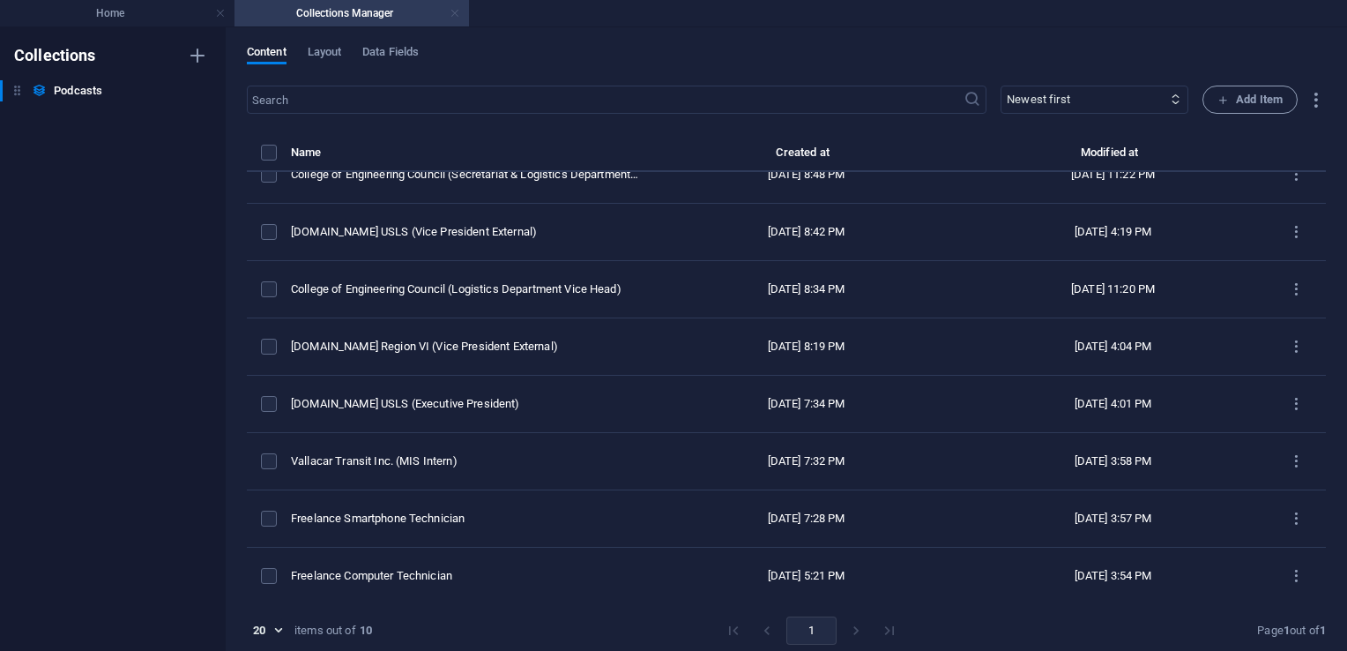
click at [454, 16] on link at bounding box center [455, 13] width 11 height 17
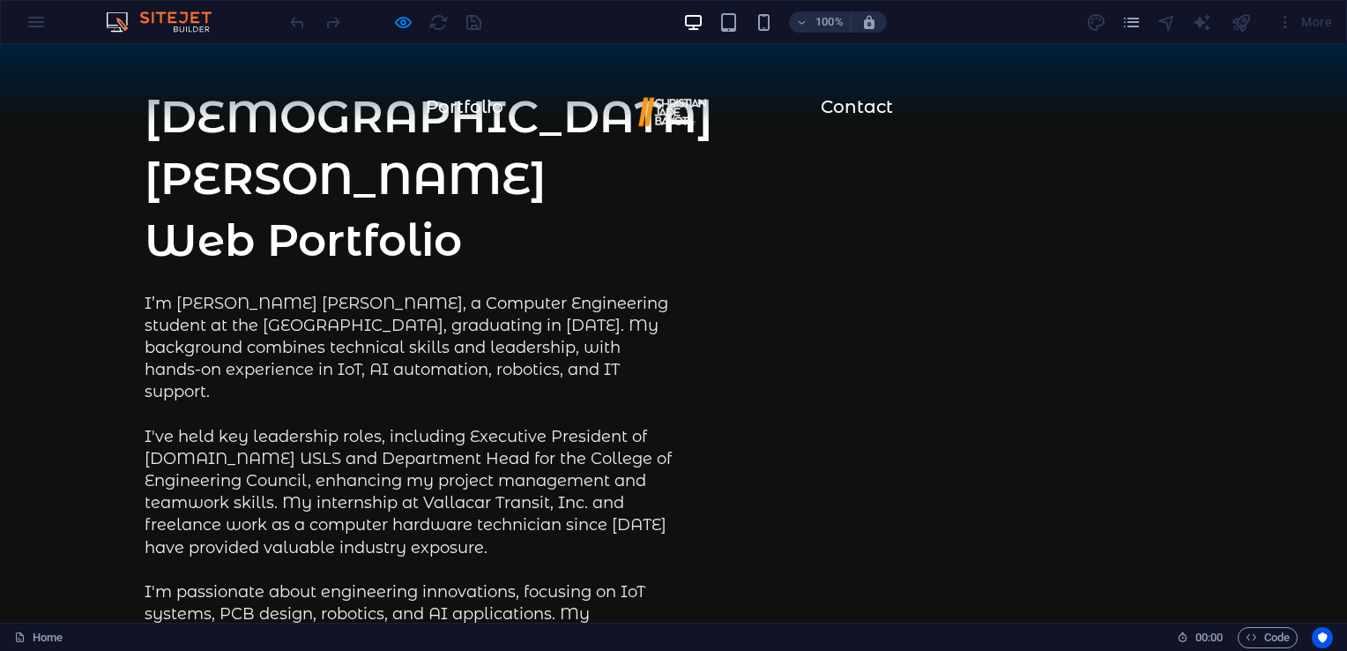
scroll to position [0, 0]
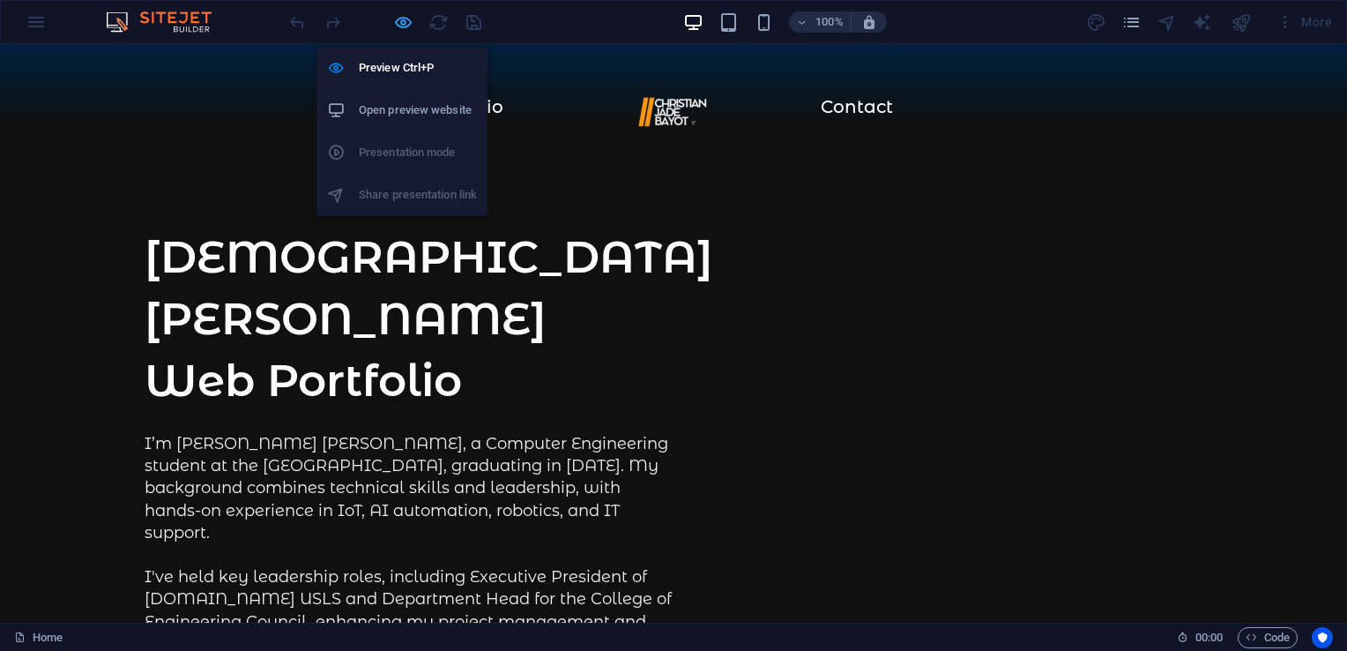
click at [398, 19] on icon "button" at bounding box center [403, 22] width 20 height 20
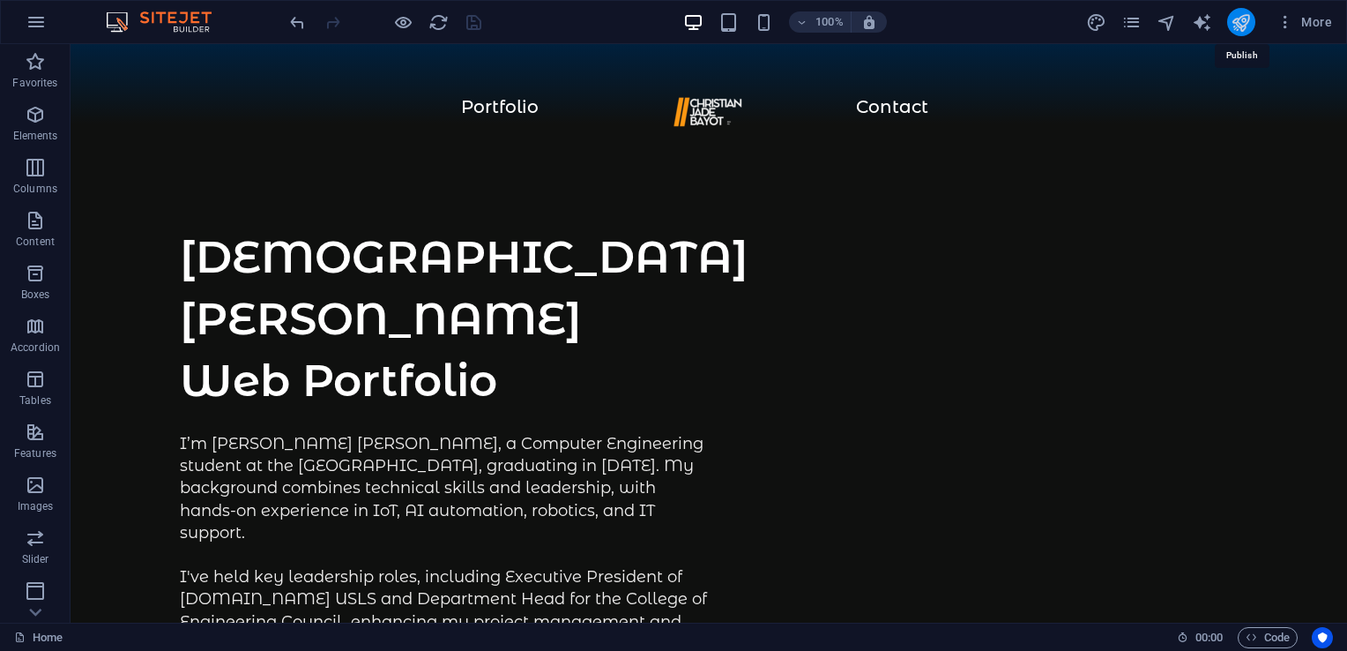
click at [1247, 24] on icon "publish" at bounding box center [1241, 22] width 20 height 20
